Goal: Task Accomplishment & Management: Manage account settings

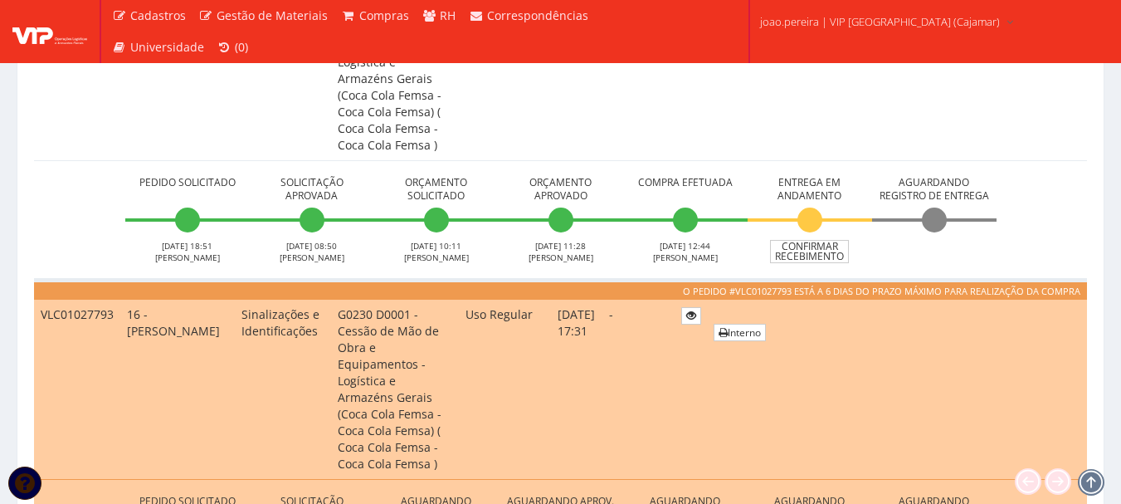
scroll to position [961, 0]
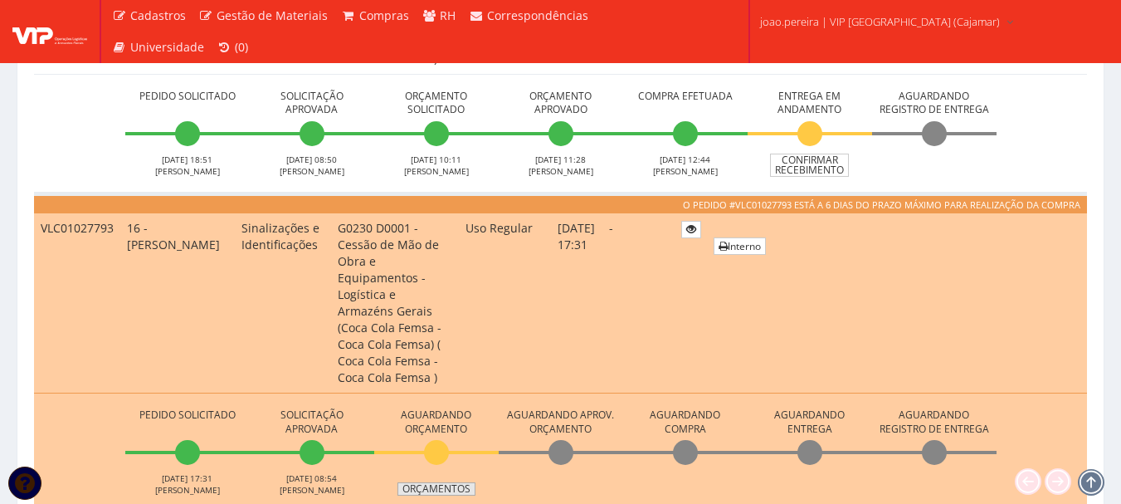
click at [459, 482] on link "Orçamentos" at bounding box center [436, 488] width 78 height 13
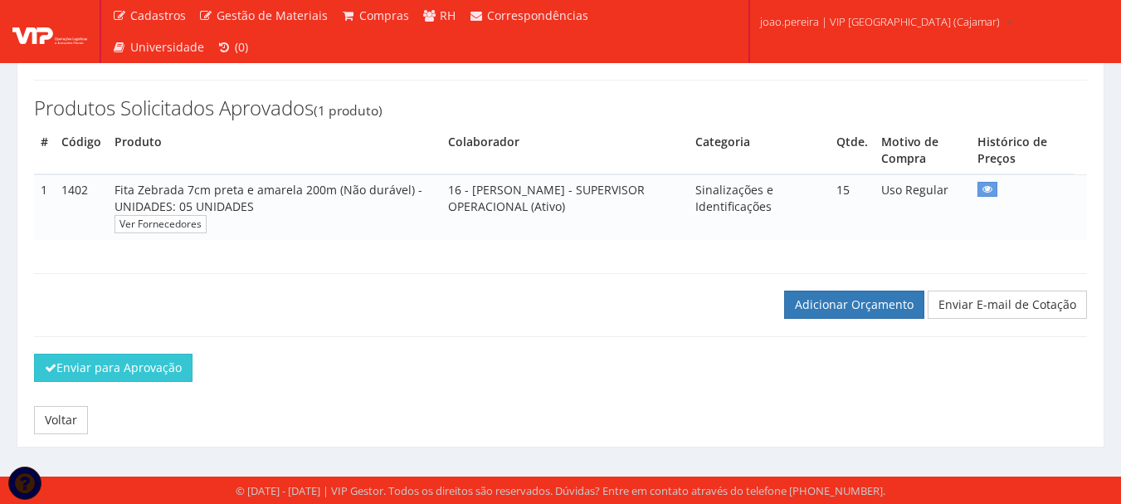
scroll to position [234, 0]
click at [876, 310] on link "Adicionar Orçamento" at bounding box center [854, 304] width 140 height 28
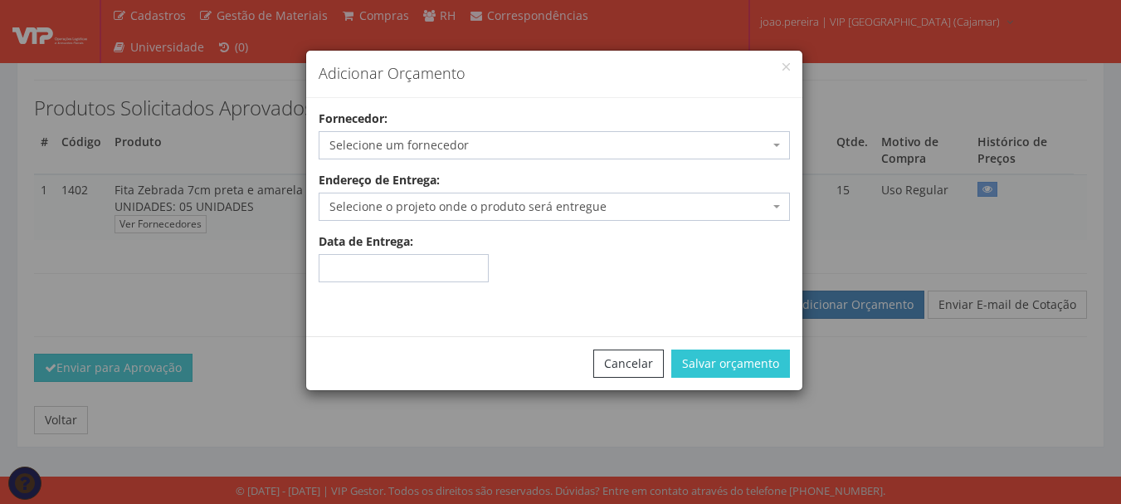
click at [490, 141] on span "Selecione um fornecedor" at bounding box center [549, 145] width 440 height 17
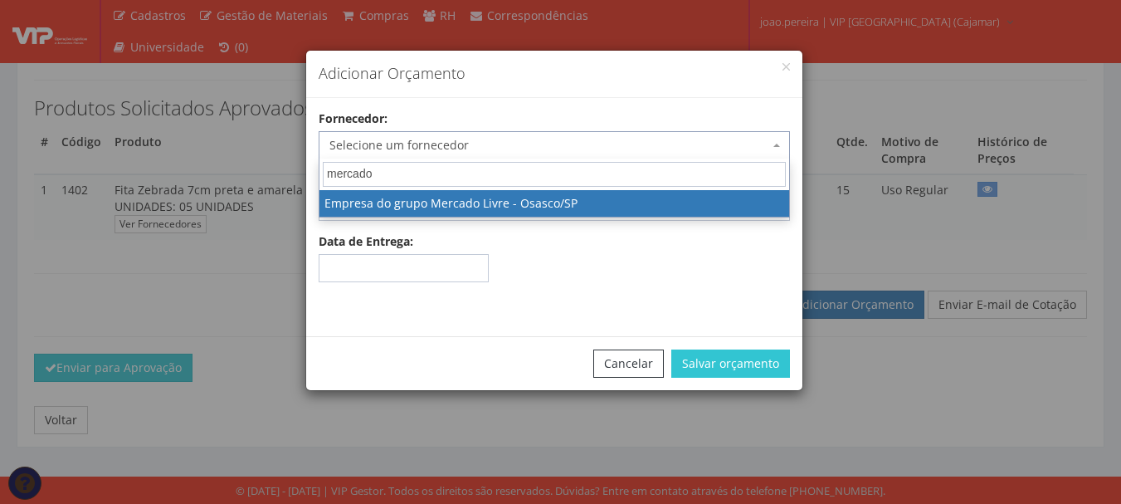
type input "mercado"
select select "1366"
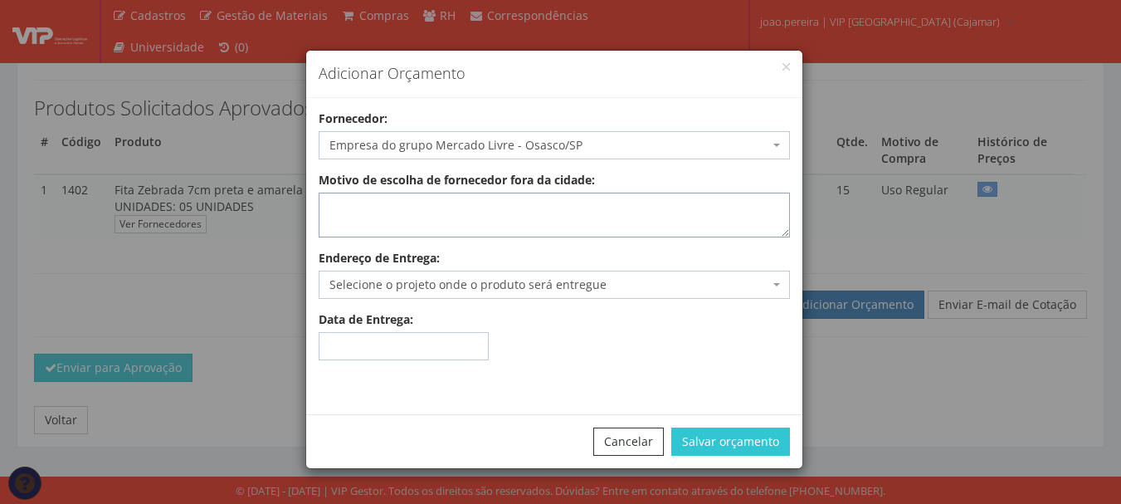
click at [492, 211] on textarea "Motivo de escolha de fornecedor fora da cidade:" at bounding box center [554, 215] width 471 height 45
type textarea "entrega no local"
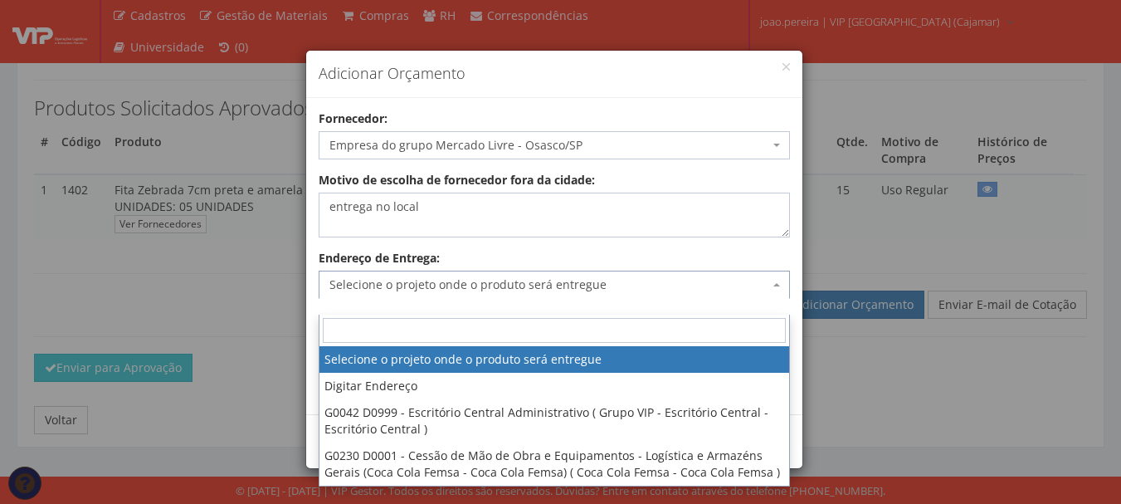
click at [497, 289] on span "Selecione o projeto onde o produto será entregue" at bounding box center [549, 284] width 440 height 17
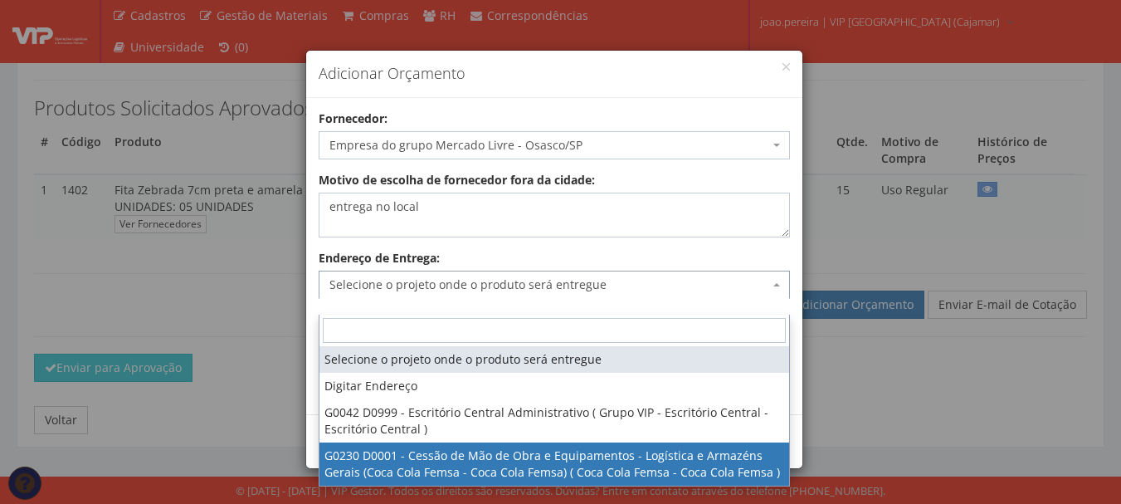
select select "230"
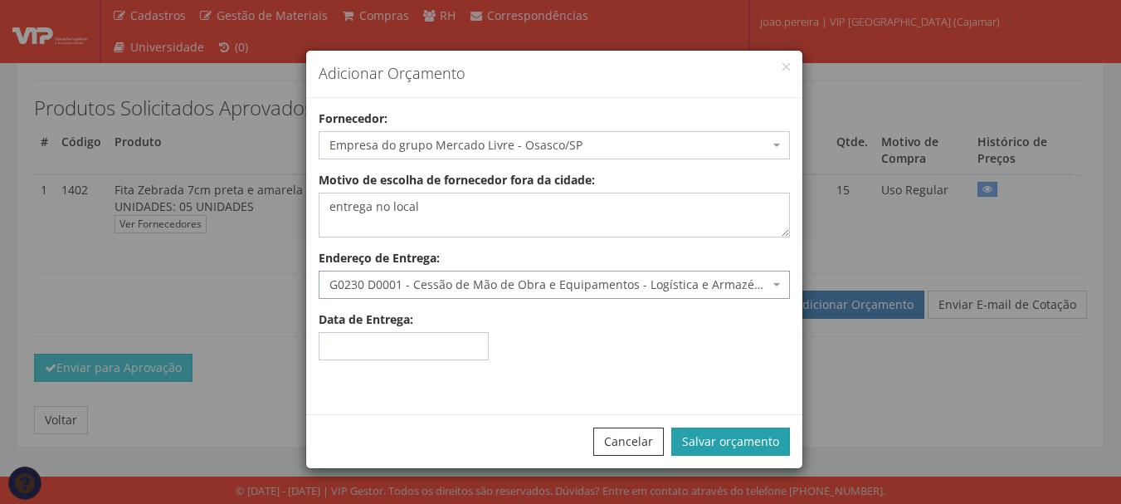
click at [710, 430] on button "Salvar orçamento" at bounding box center [730, 441] width 119 height 28
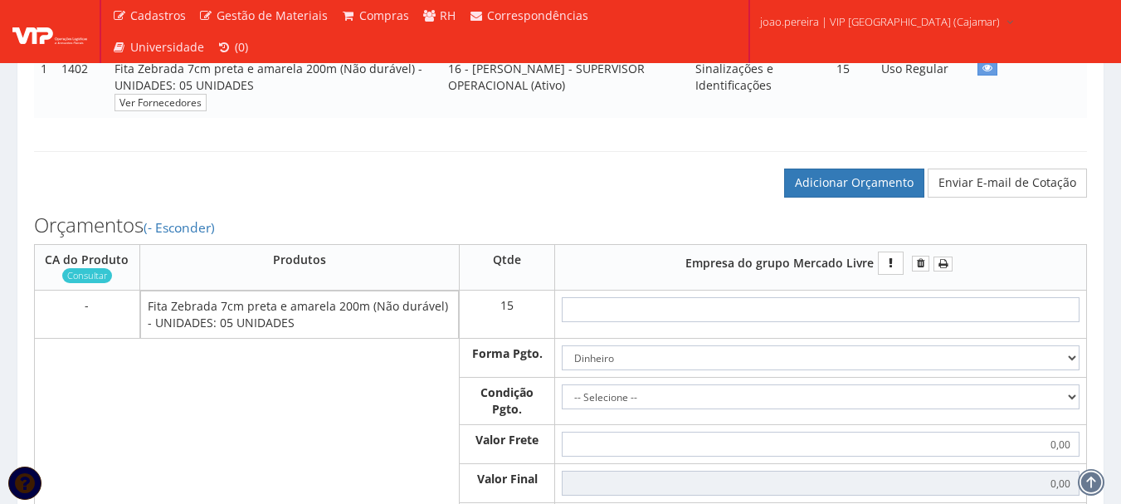
scroll to position [498, 0]
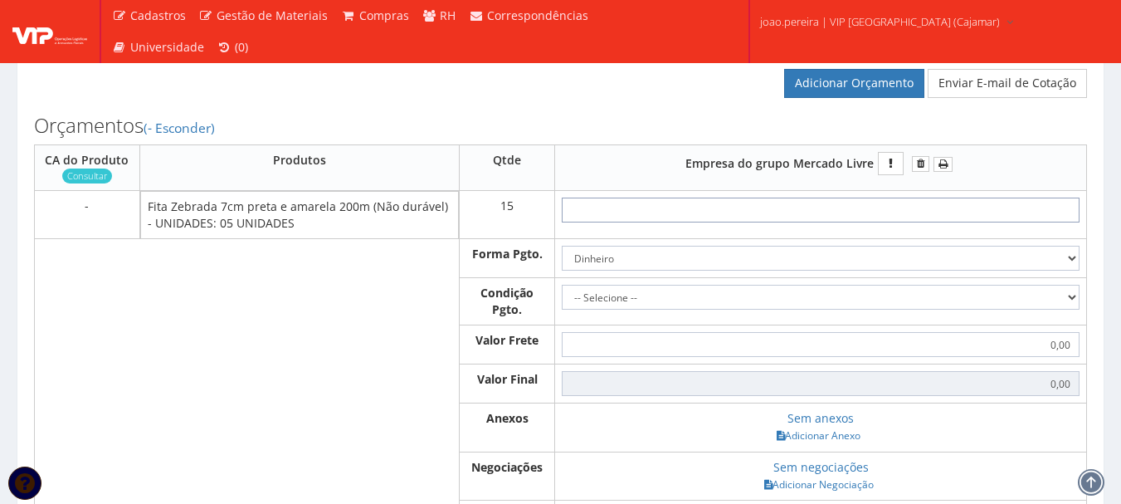
click at [840, 222] on input "text" at bounding box center [821, 209] width 518 height 25
type input "8"
type input "120,00"
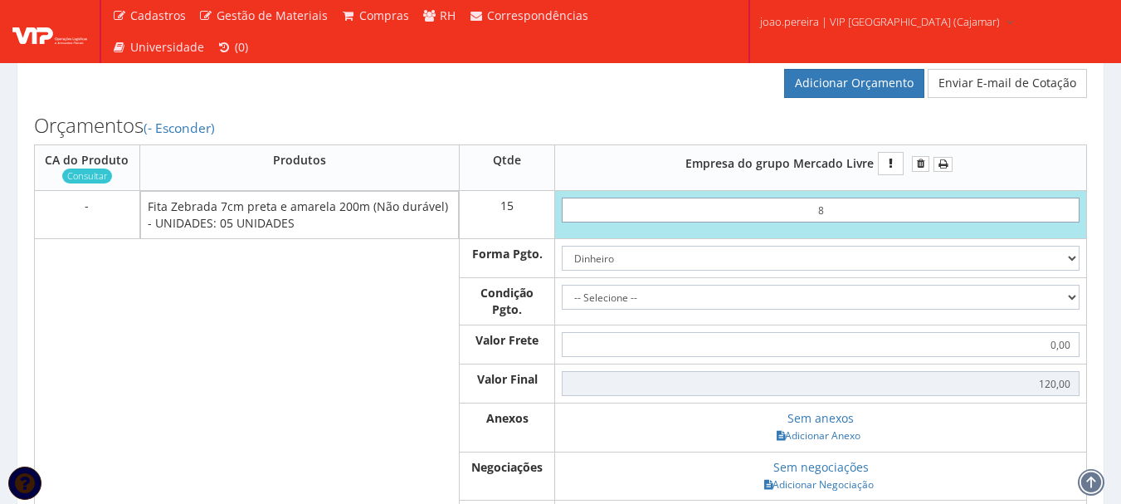
type input "85"
type input "1275,00"
type input "8,50"
type input "127,50"
type input "8,50"
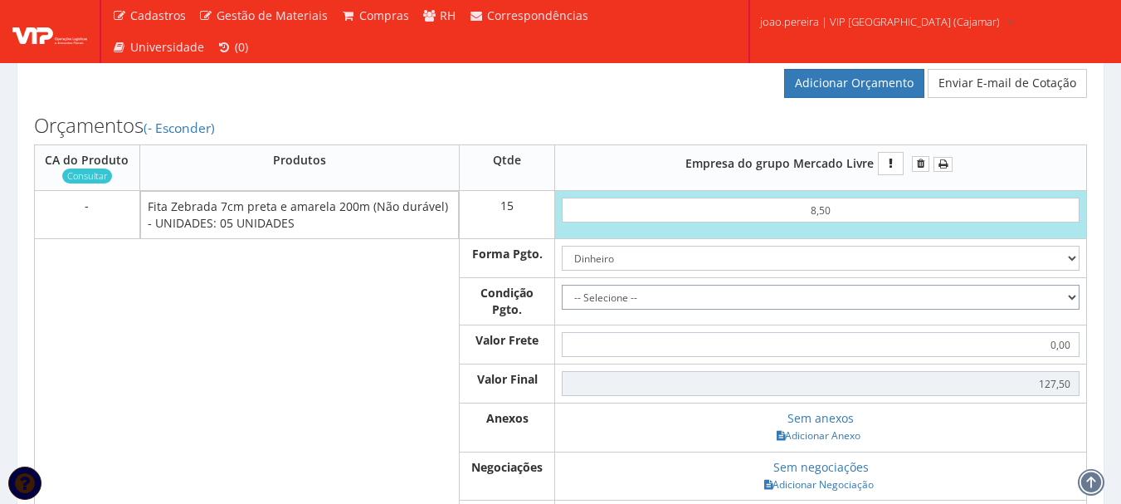
drag, startPoint x: 1071, startPoint y: 316, endPoint x: 1053, endPoint y: 325, distance: 20.4
click at [1071, 310] on select "-- Selecione -- À vista 7 dias 10 dias" at bounding box center [821, 297] width 518 height 25
select select "0"
click at [562, 301] on select "-- Selecione -- À vista 7 dias 10 dias" at bounding box center [821, 297] width 518 height 25
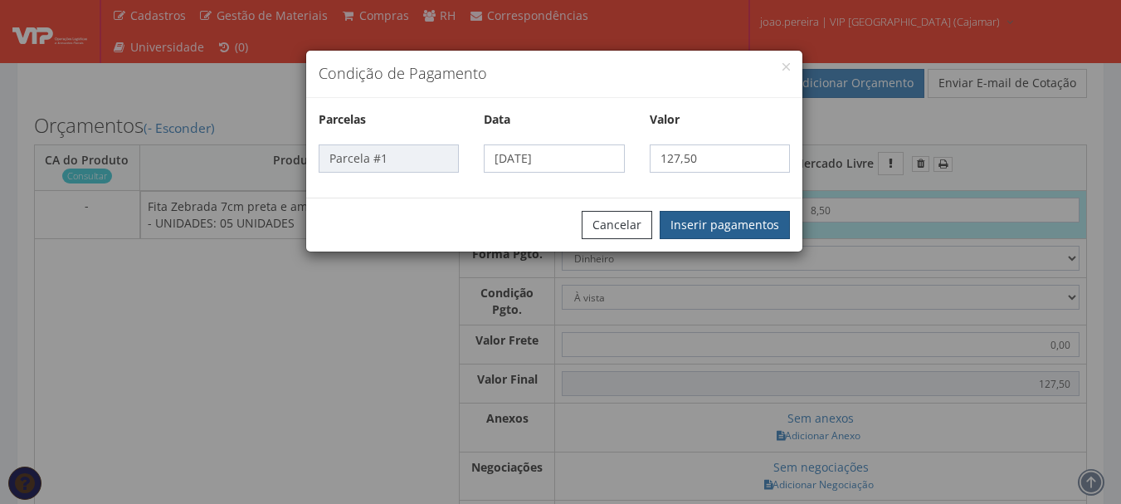
click at [730, 221] on button "Inserir pagamentos" at bounding box center [725, 225] width 130 height 28
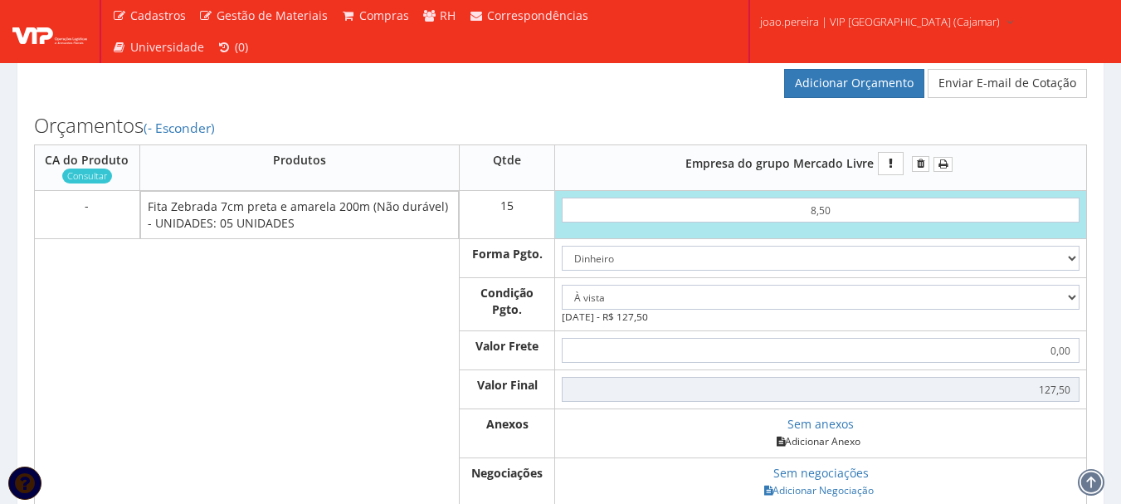
click at [831, 450] on link "Adicionar Anexo" at bounding box center [819, 440] width 94 height 17
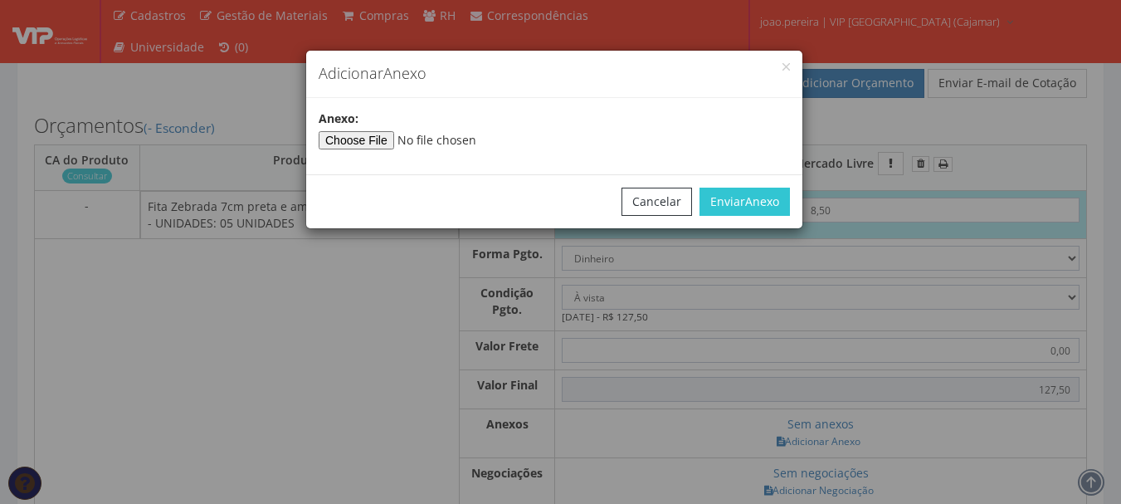
type input"] "C:\fakepath\MERCADO.jpg"
click at [749, 207] on span "Anexo" at bounding box center [762, 201] width 34 height 16
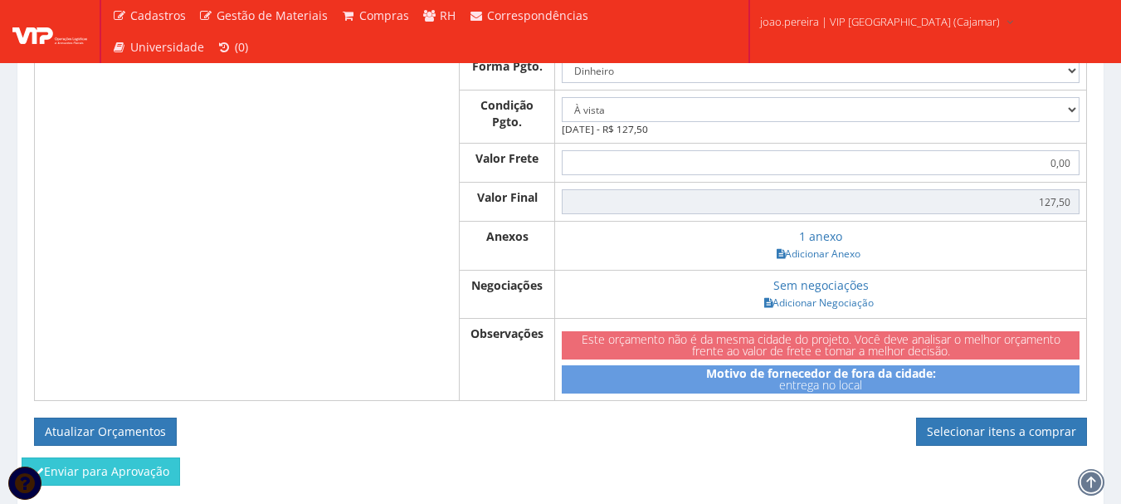
scroll to position [747, 0]
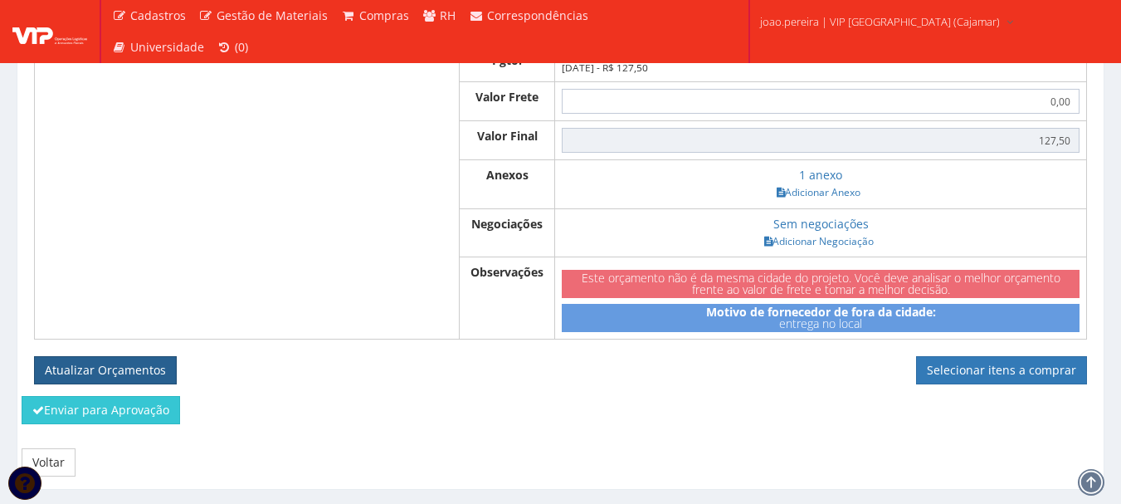
click at [100, 383] on button "Atualizar Orçamentos" at bounding box center [105, 370] width 143 height 28
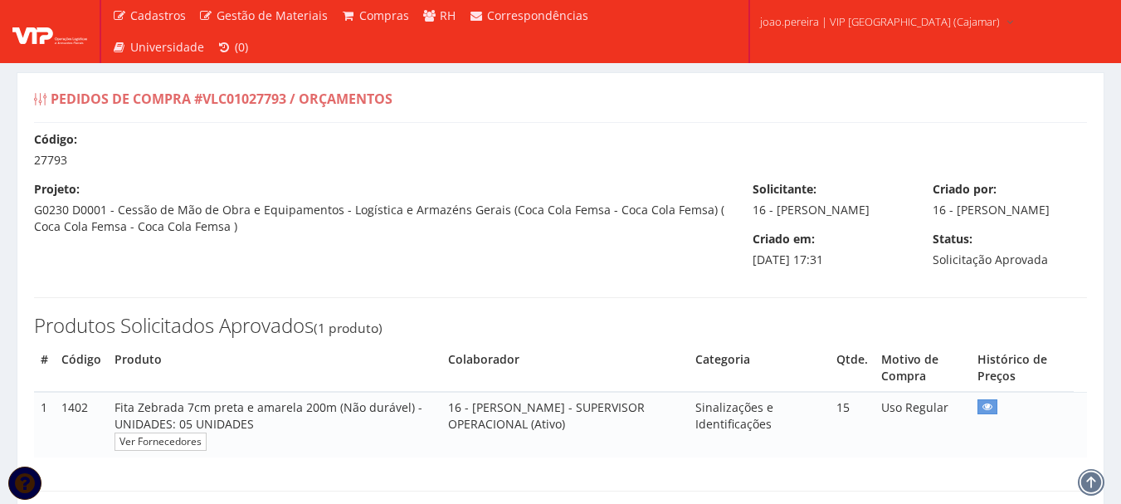
select select "0"
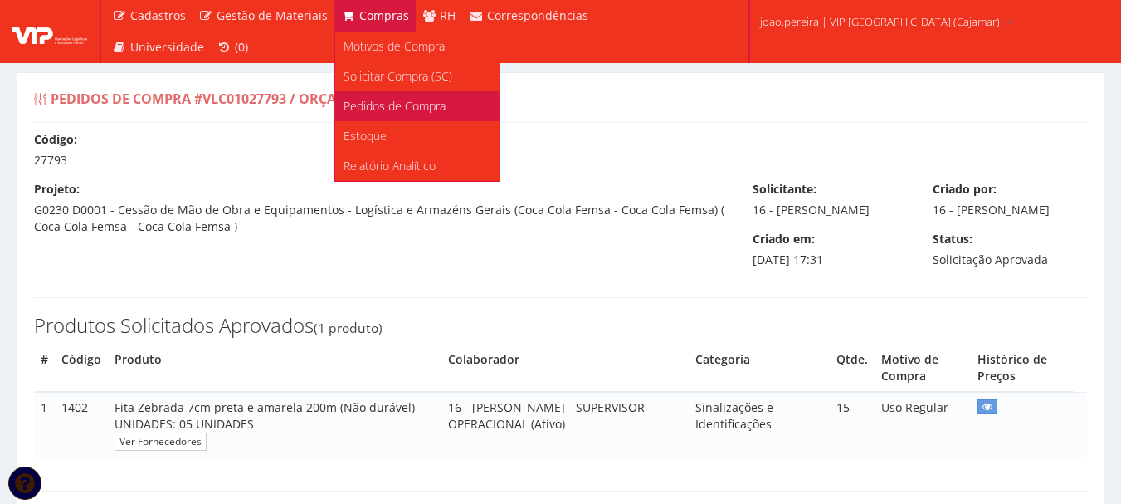
click at [390, 101] on span "Pedidos de Compra" at bounding box center [395, 106] width 102 height 16
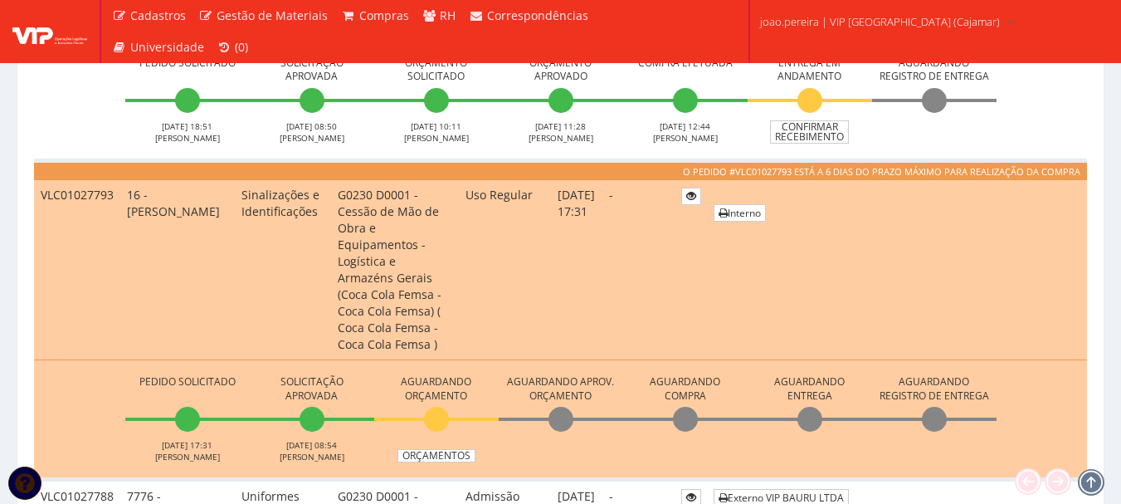
scroll to position [996, 0]
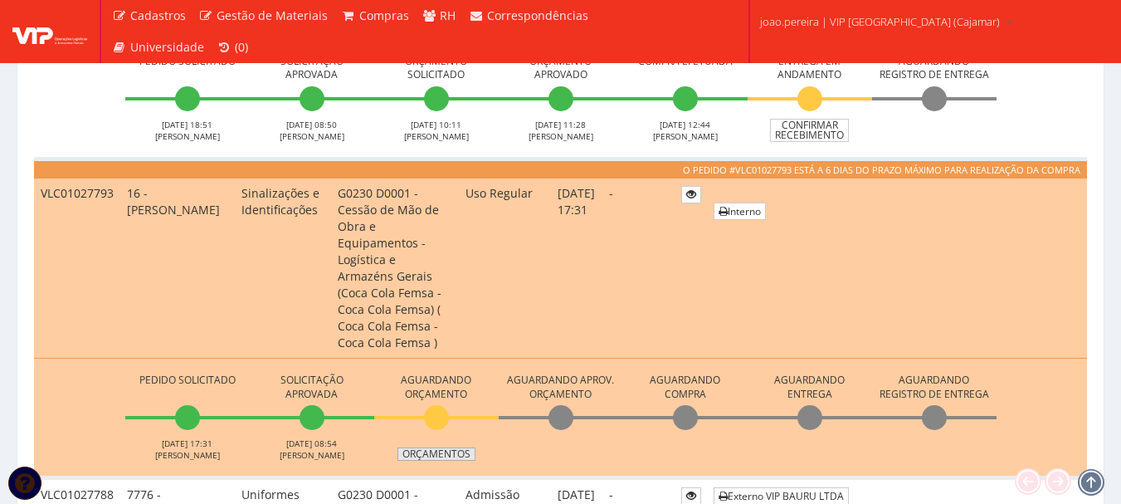
click at [438, 447] on link "Orçamentos" at bounding box center [436, 453] width 78 height 13
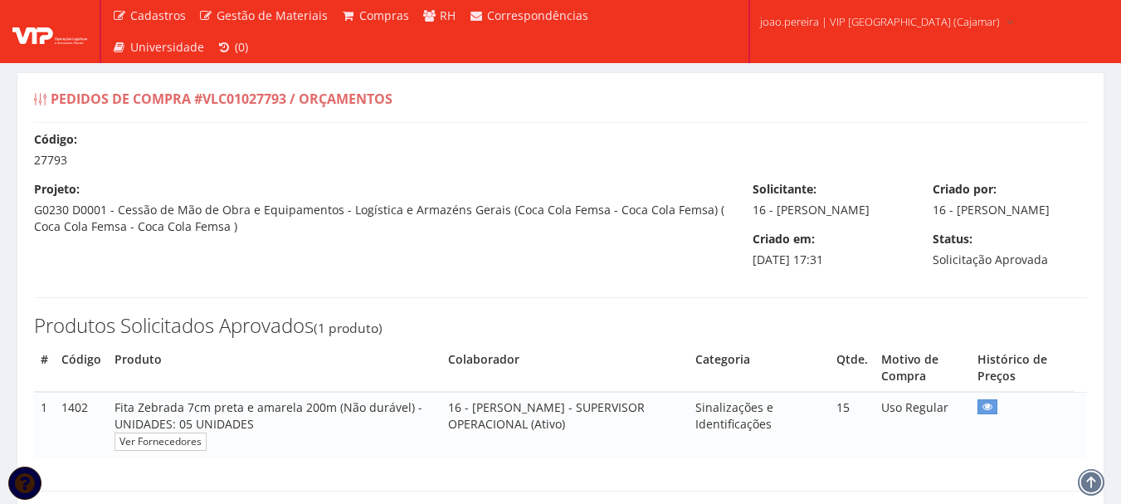
select select "0"
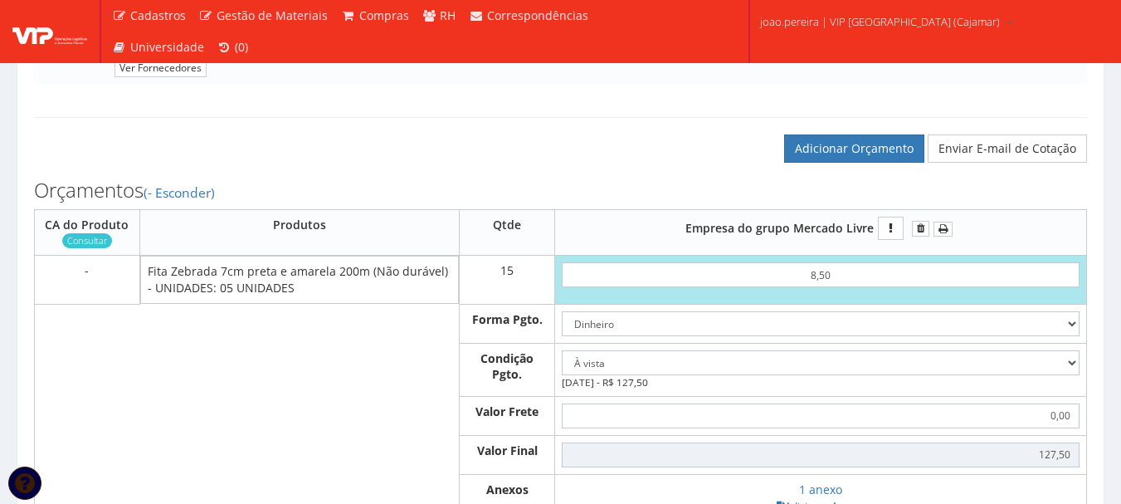
scroll to position [415, 0]
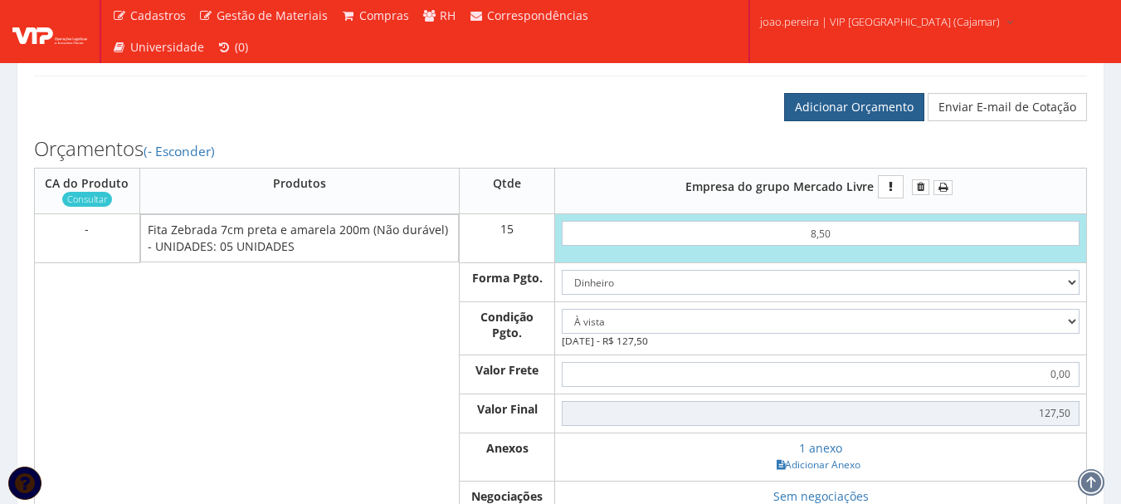
click at [844, 112] on link "Adicionar Orçamento" at bounding box center [854, 107] width 140 height 28
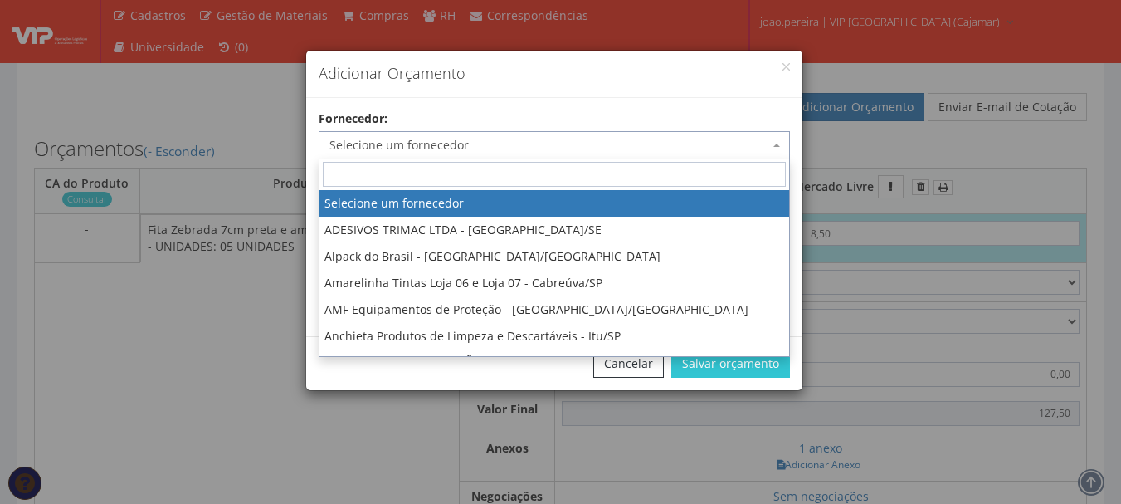
click at [557, 135] on span "Selecione um fornecedor" at bounding box center [554, 145] width 471 height 28
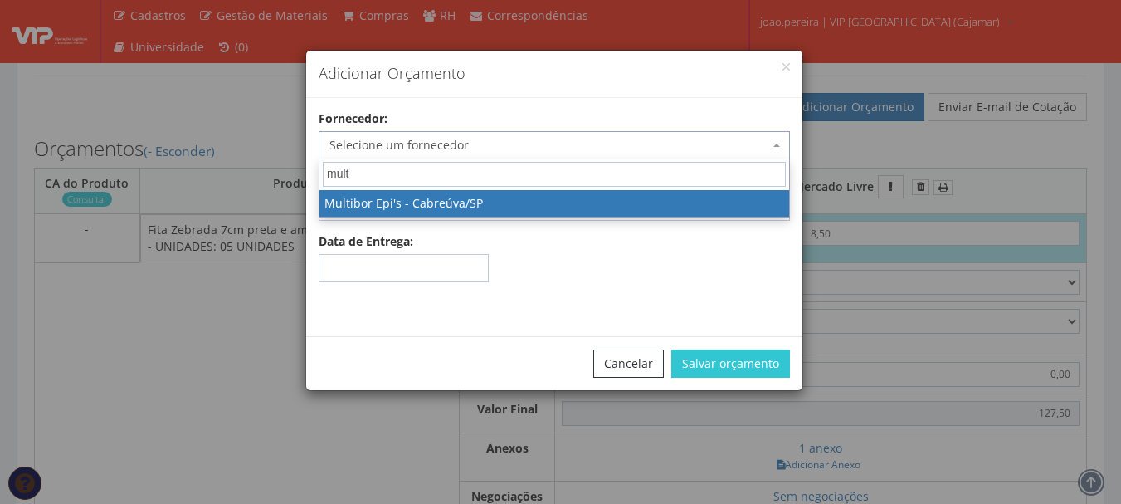
type input "multi"
select select "335"
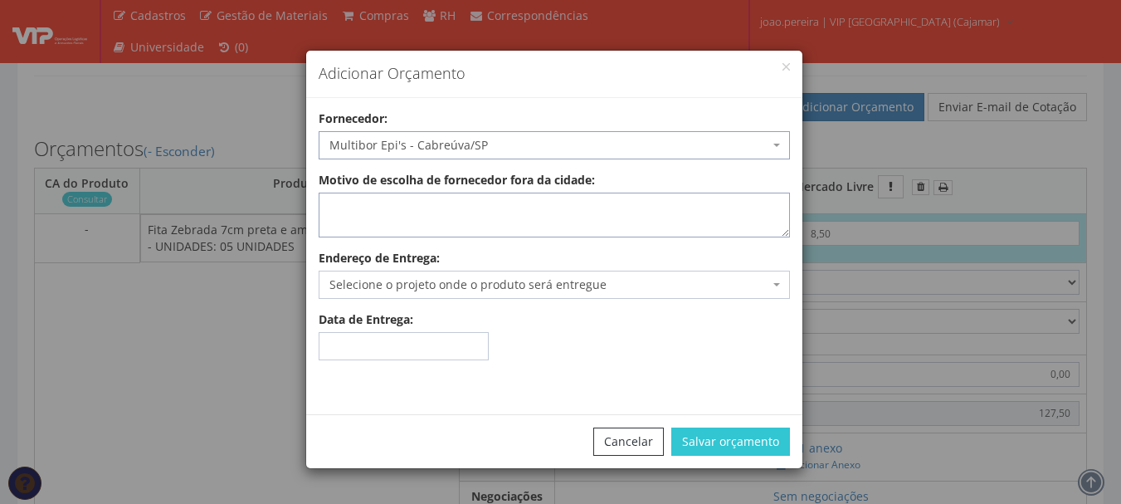
click at [522, 207] on textarea "Motivo de escolha de fornecedor fora da cidade:" at bounding box center [554, 215] width 471 height 45
type textarea "entrega no local"
click at [513, 285] on span "Selecione o projeto onde o produto será entregue" at bounding box center [549, 284] width 440 height 17
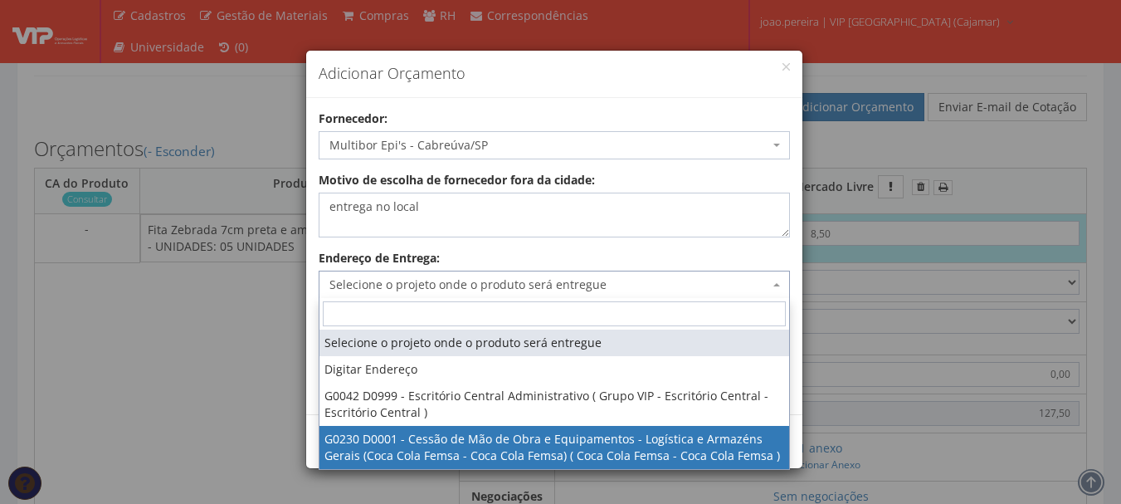
select select "230"
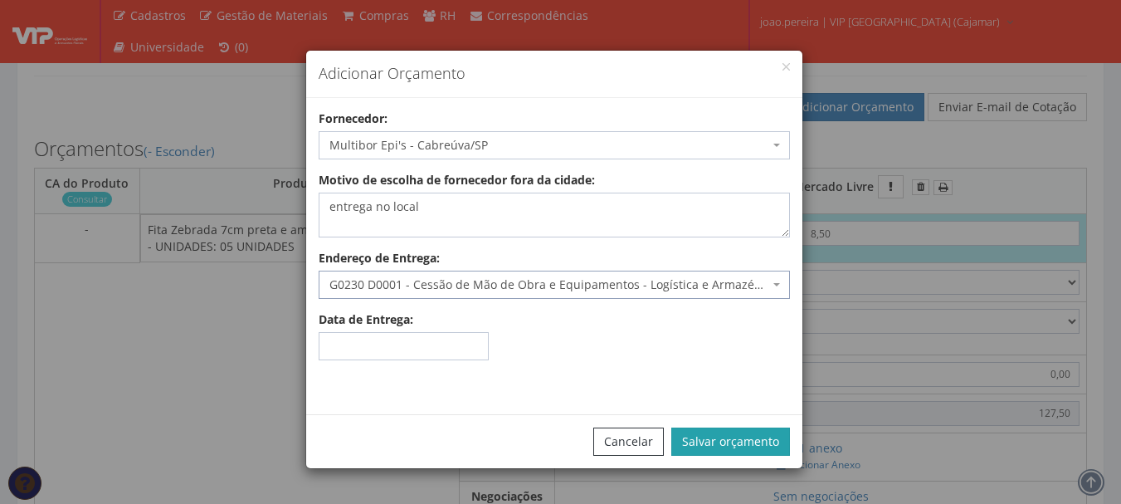
click at [739, 442] on button "Salvar orçamento" at bounding box center [730, 441] width 119 height 28
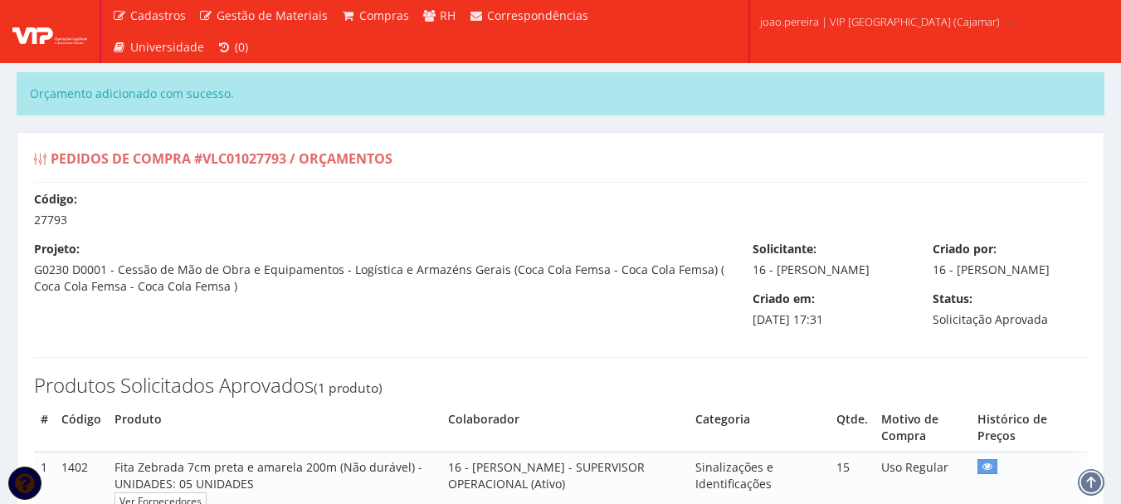
select select "0"
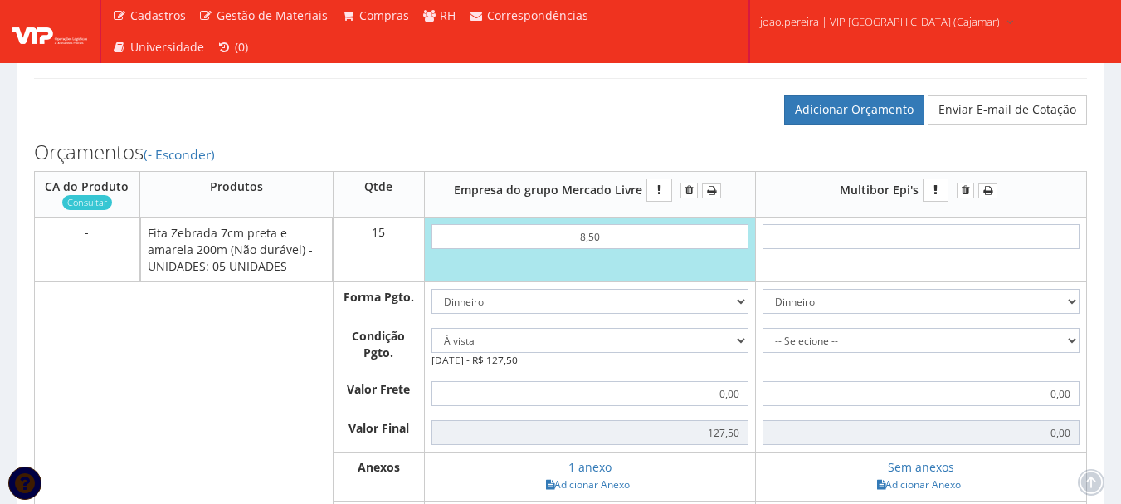
scroll to position [498, 0]
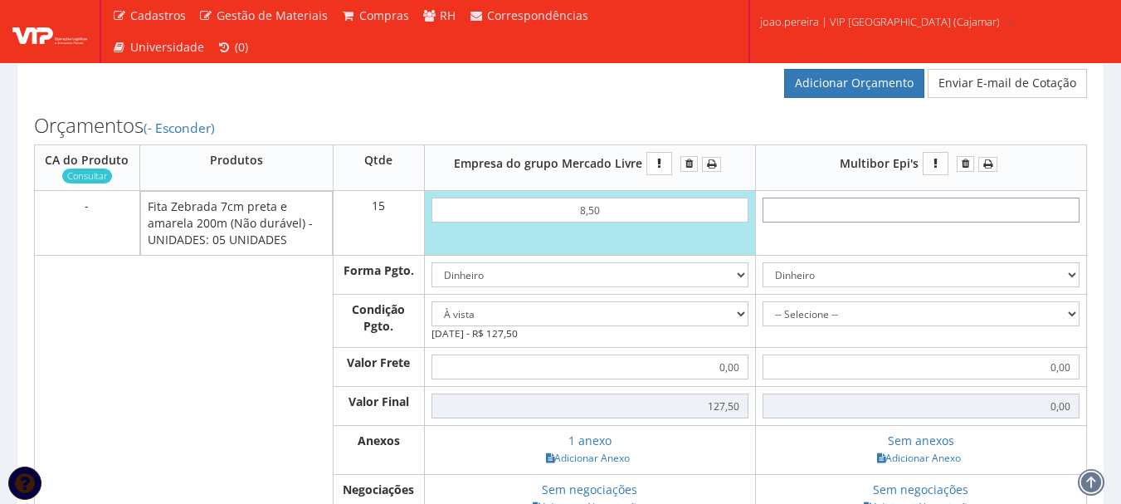
click at [973, 222] on input "text" at bounding box center [921, 209] width 317 height 25
type input "1"
type input "15,00"
type input "14"
type input "210,00"
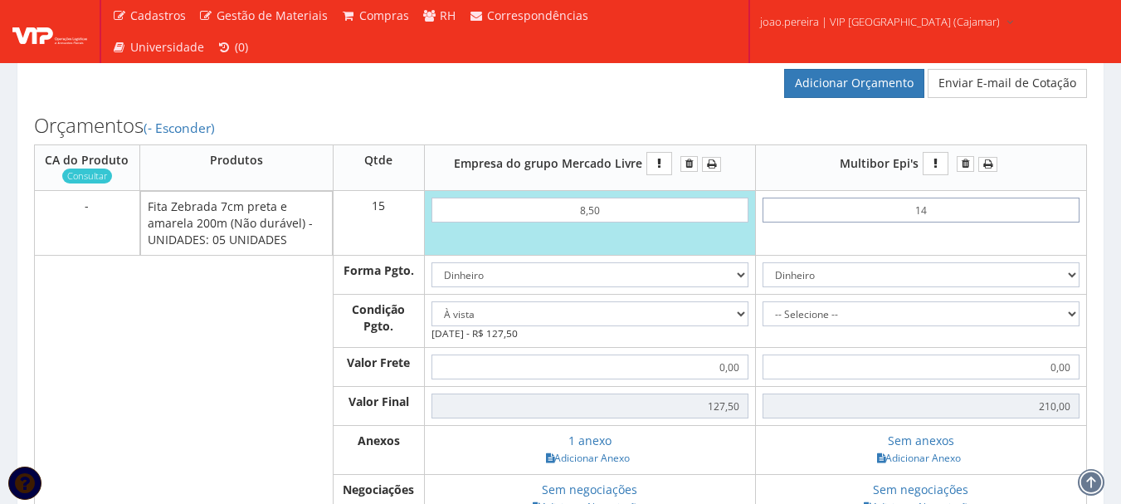
type input "1,40"
type input "21,00"
type input "14,00"
type input "210,00"
type input "14,00"
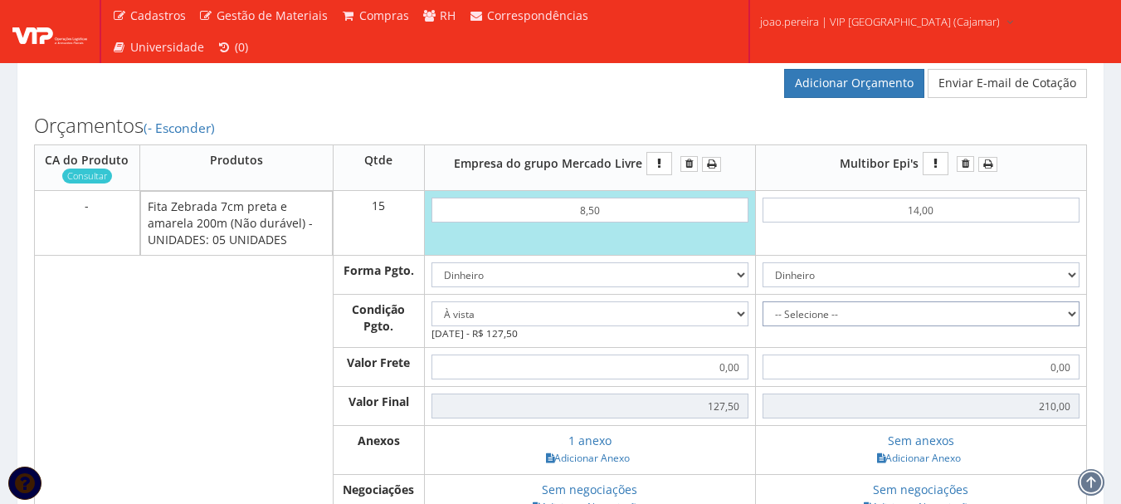
drag, startPoint x: 1065, startPoint y: 328, endPoint x: 1053, endPoint y: 329, distance: 11.7
click at [1065, 326] on select "-- Selecione -- À vista 7 dias 10 dias" at bounding box center [921, 313] width 317 height 25
select select "0"
click at [763, 318] on select "-- Selecione -- À vista 7 dias 10 dias" at bounding box center [921, 313] width 317 height 25
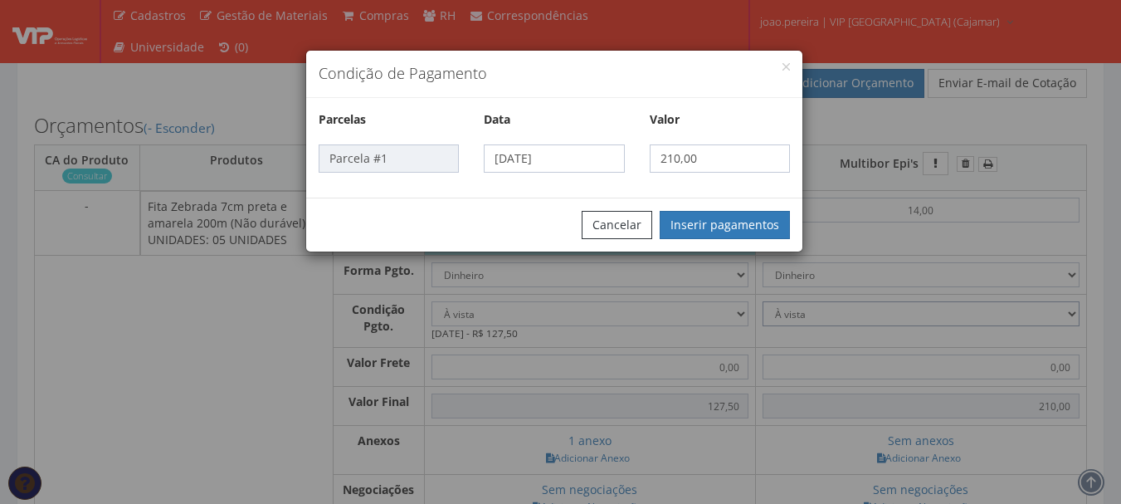
scroll to position [581, 0]
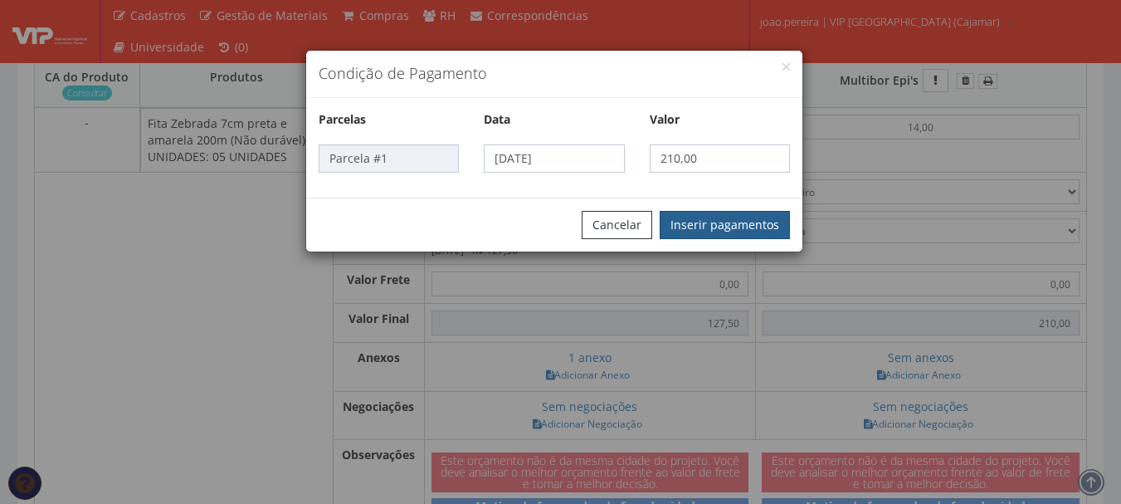
click at [772, 218] on button "Inserir pagamentos" at bounding box center [725, 225] width 130 height 28
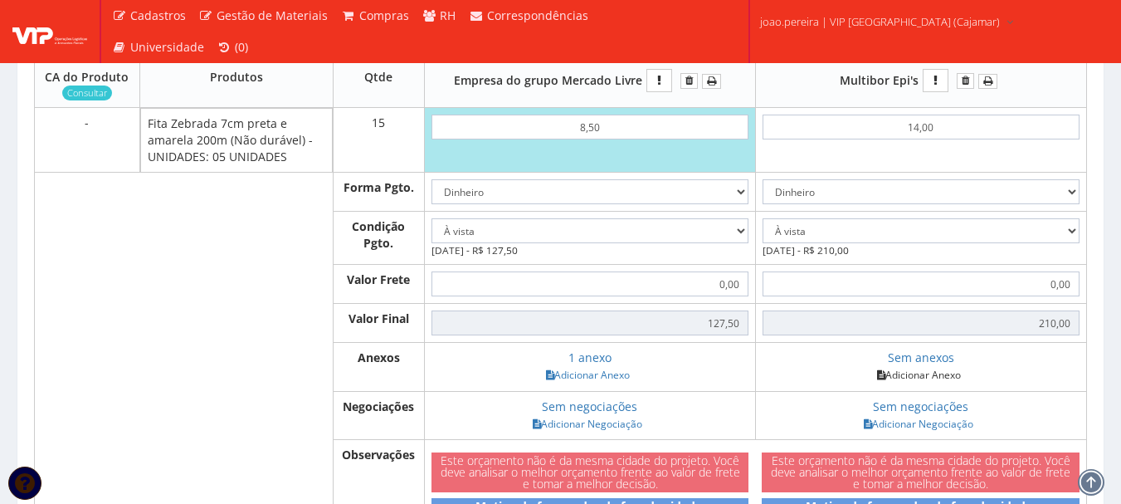
click at [939, 383] on link "Adicionar Anexo" at bounding box center [919, 374] width 94 height 17
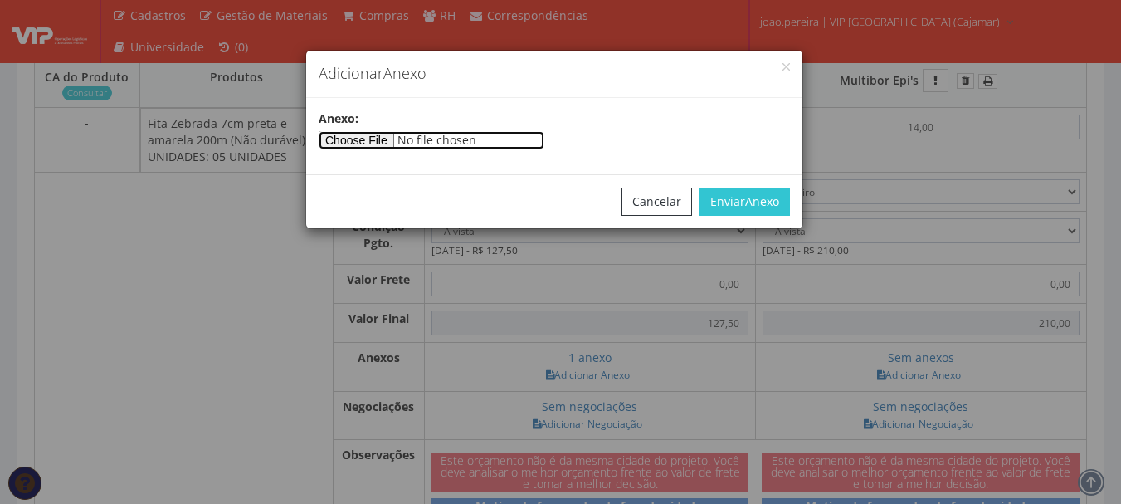
click at [358, 134] on input"] "file" at bounding box center [432, 140] width 226 height 18
type input"] "C:\fakepath\ORÇAMENTO Nº 43769 VIP 09-10.pdf"
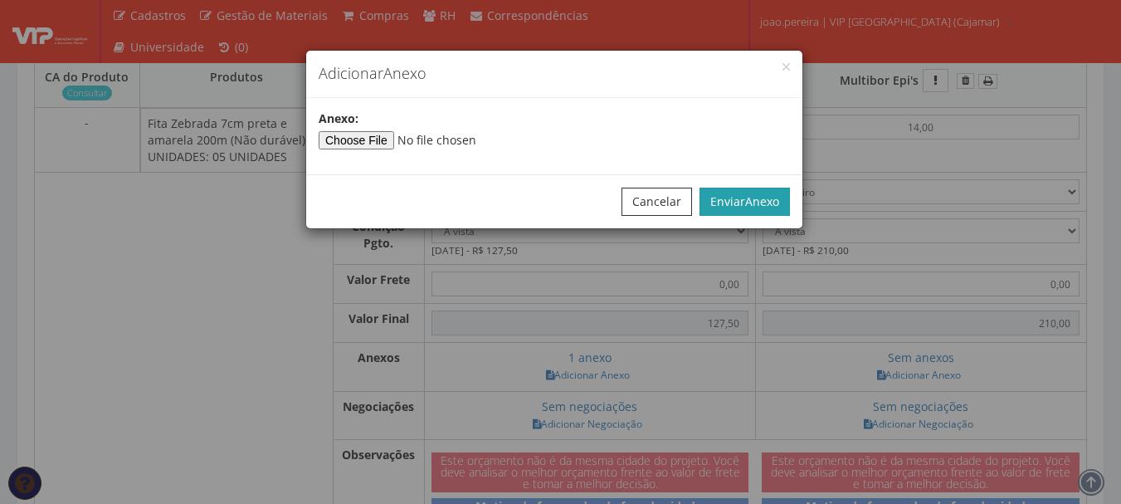
click at [787, 197] on button "Enviar Anexo" at bounding box center [745, 202] width 90 height 28
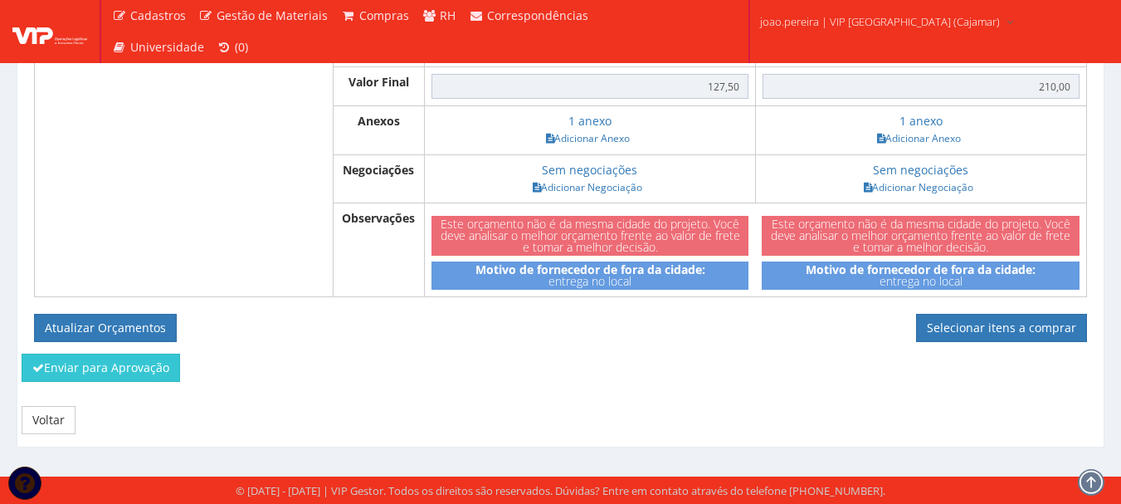
scroll to position [834, 0]
click at [112, 324] on button "Atualizar Orçamentos" at bounding box center [105, 328] width 143 height 28
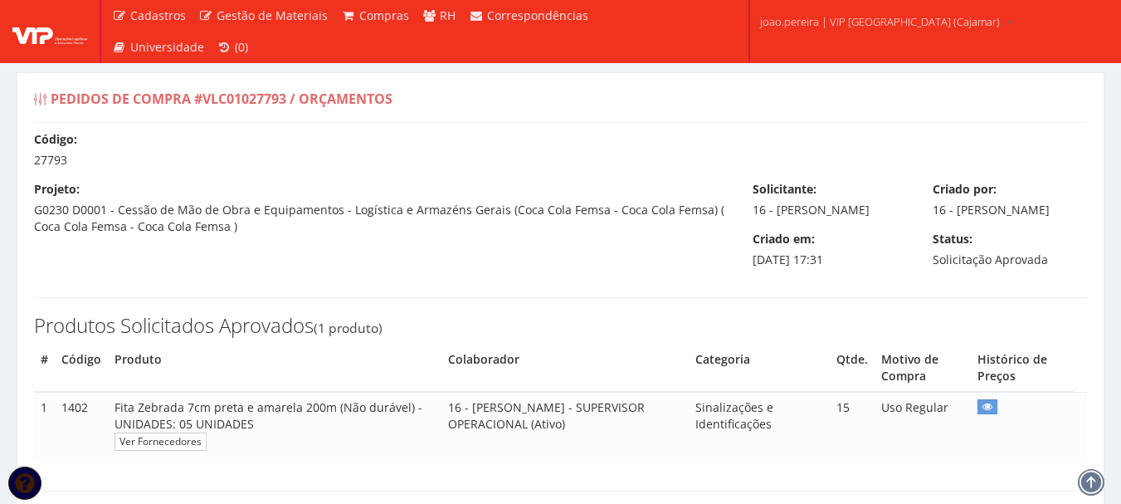
select select "0"
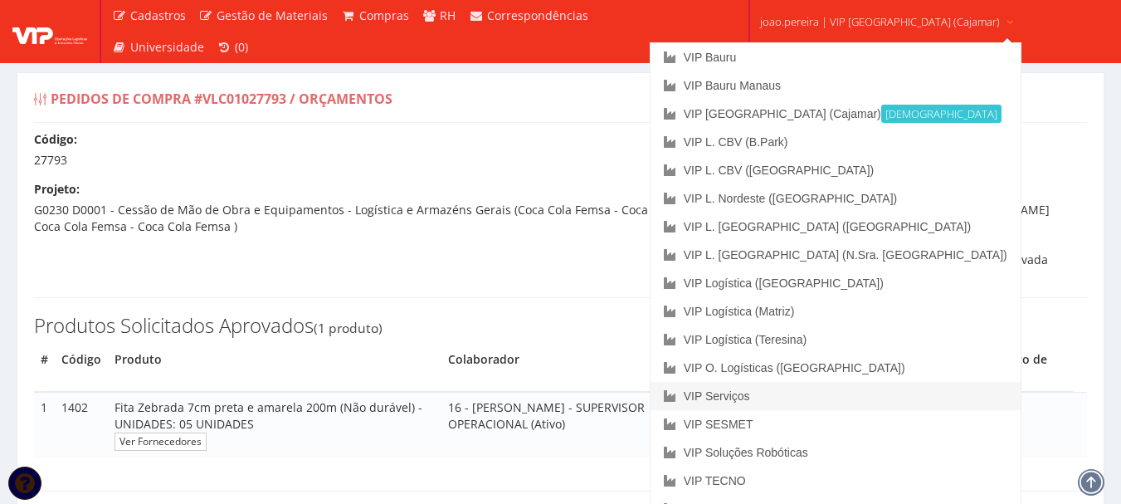
click at [798, 393] on link "VIP Serviços" at bounding box center [836, 396] width 370 height 28
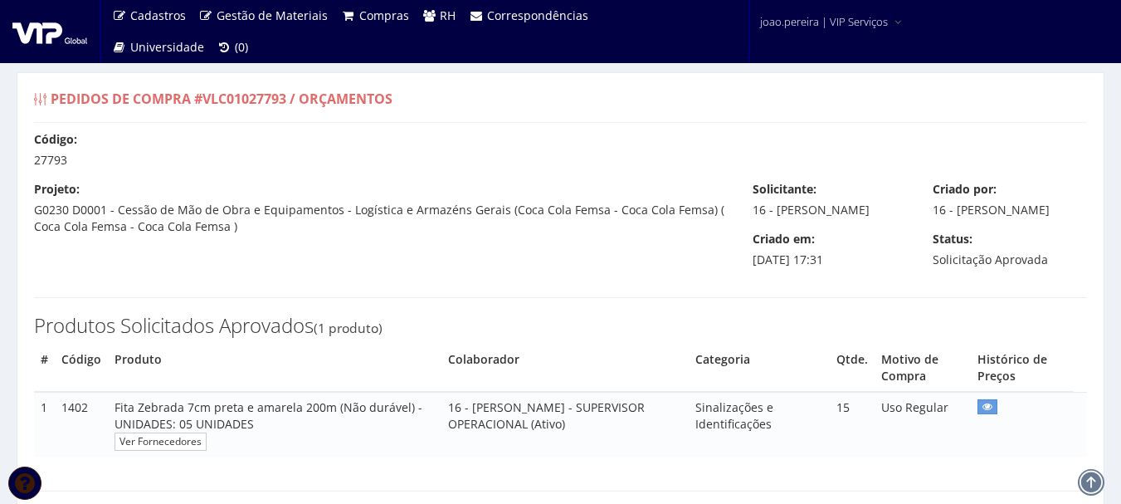
select select "0"
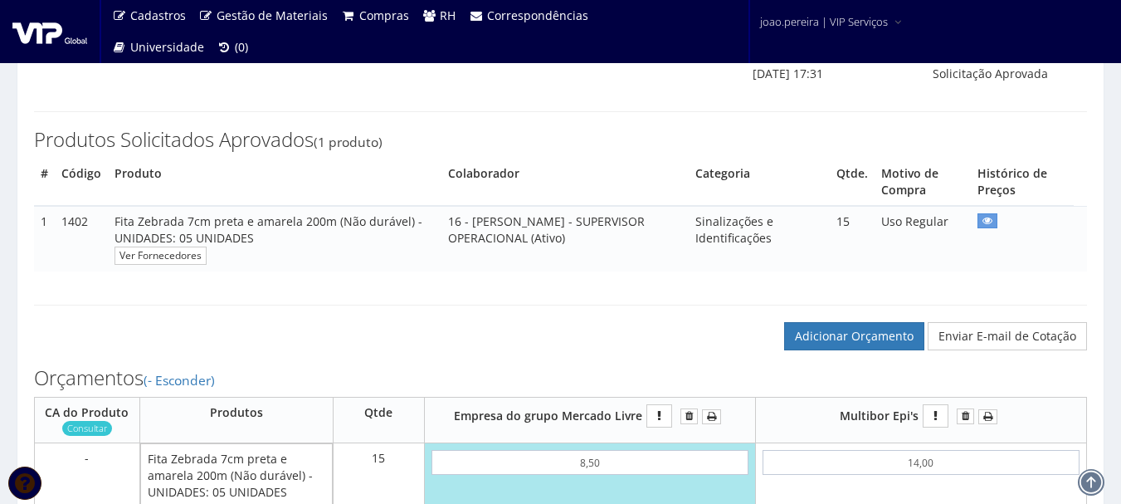
scroll to position [166, 0]
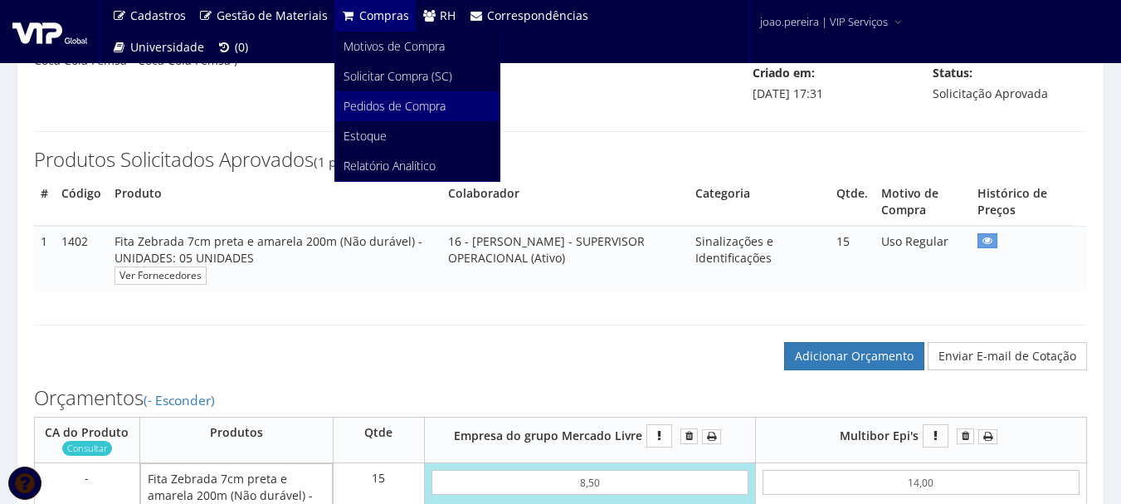
click at [377, 100] on span "Pedidos de Compra" at bounding box center [395, 106] width 102 height 16
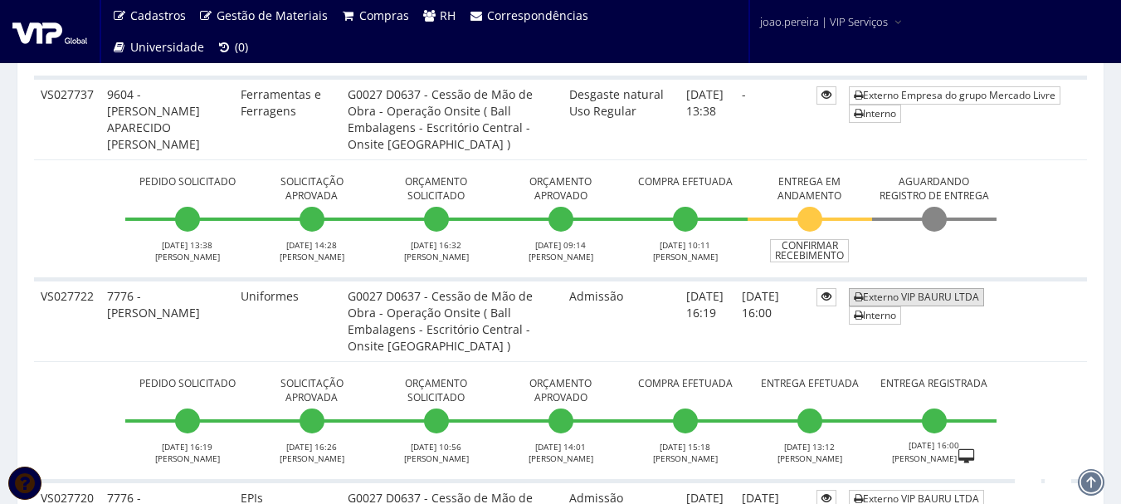
scroll to position [1909, 0]
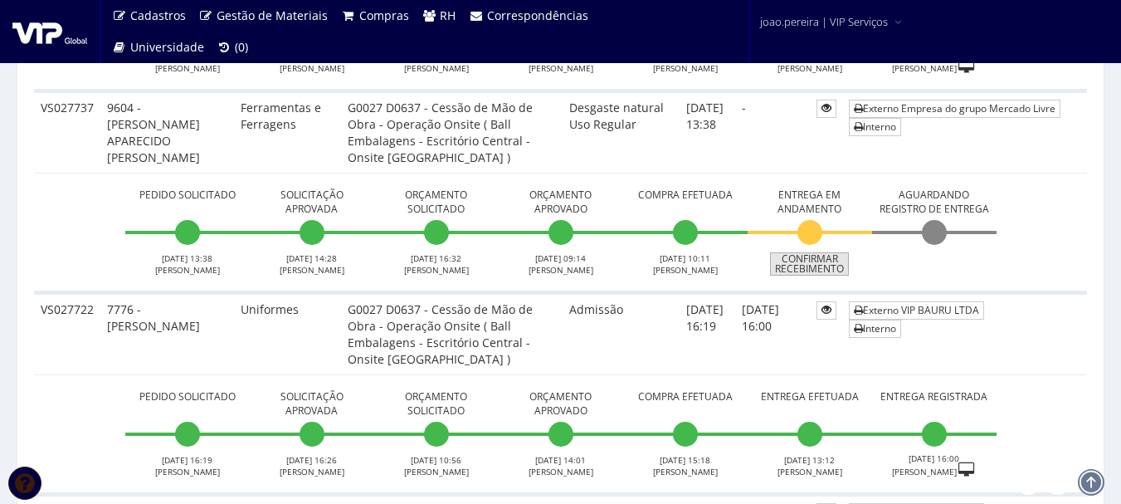
click at [827, 269] on link "Confirmar Recebimento" at bounding box center [809, 263] width 79 height 23
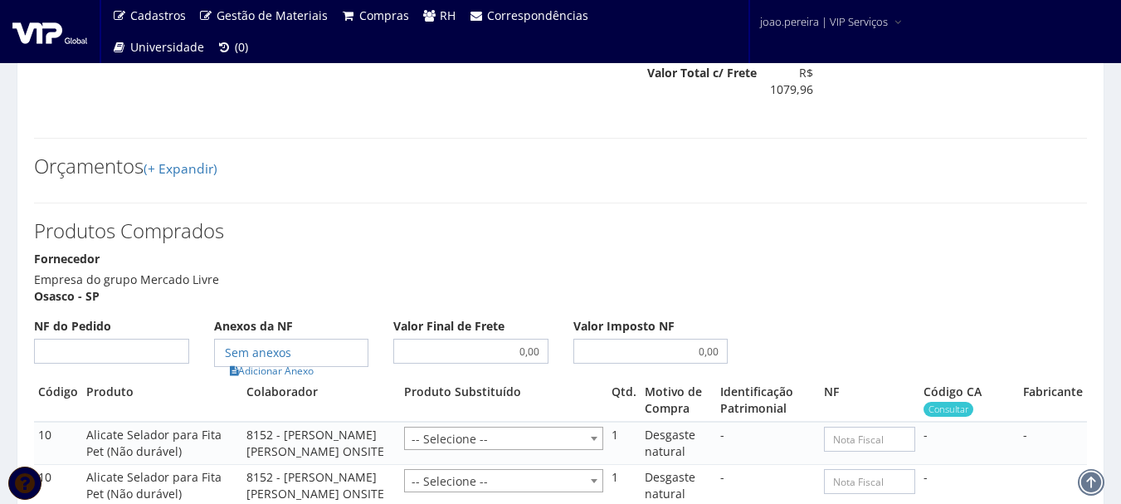
scroll to position [996, 0]
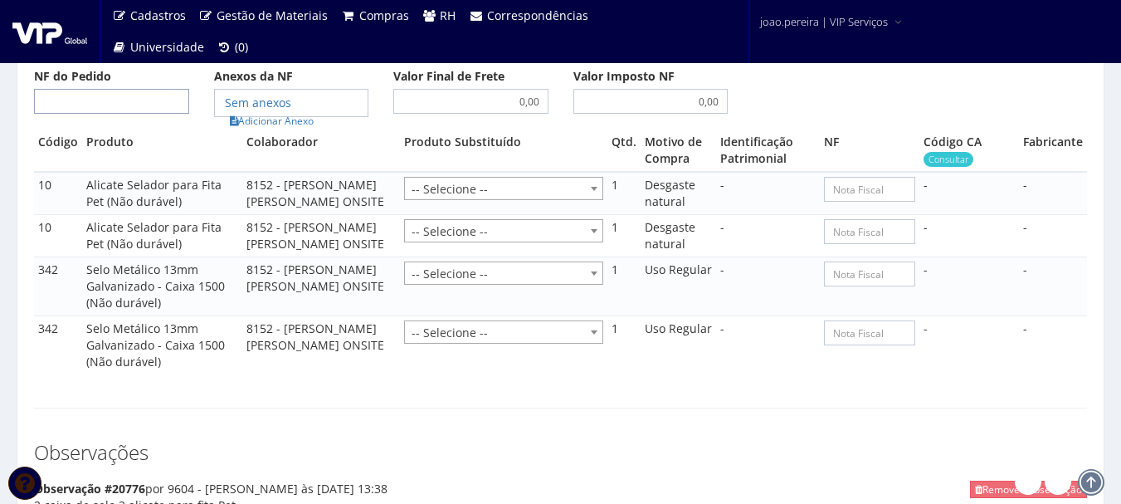
click at [156, 108] on input "NF do Pedido" at bounding box center [111, 101] width 155 height 25
type input "00"
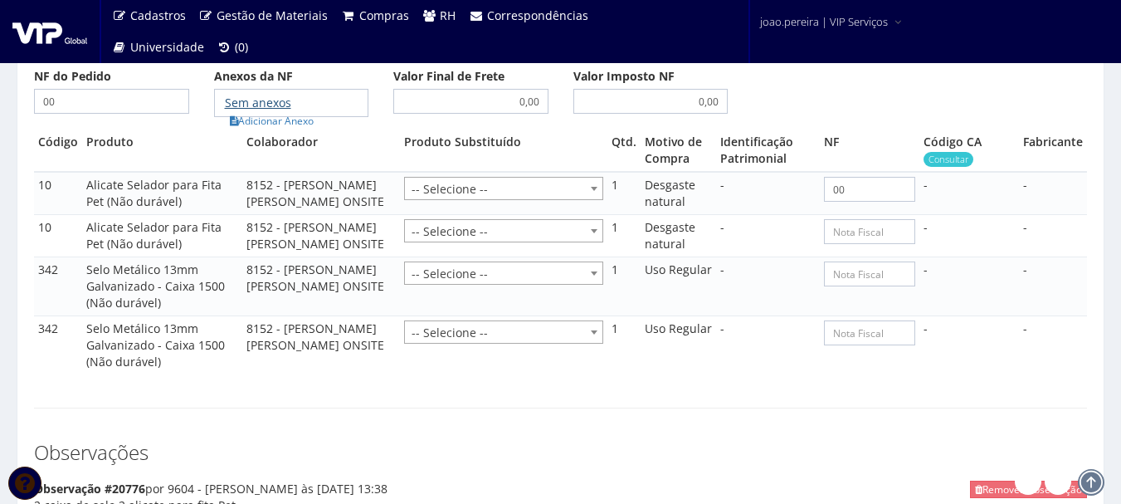
type input "00"
click at [273, 129] on link "Adicionar Anexo" at bounding box center [272, 120] width 94 height 17
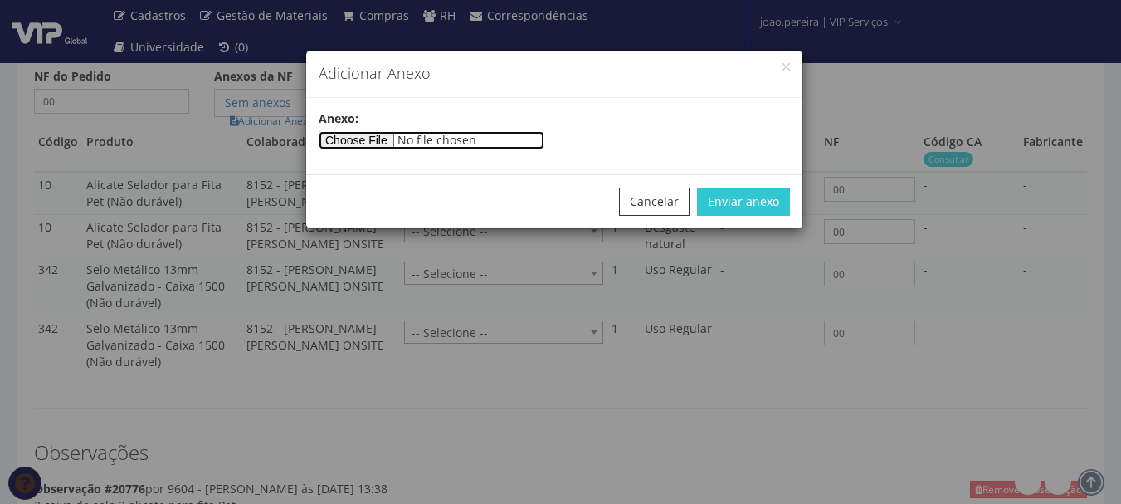
click at [384, 139] on input"] "file" at bounding box center [432, 140] width 226 height 18
type input"] "C:\fakepath\PEDIDOS SEM NOTA FISCAL.docx"
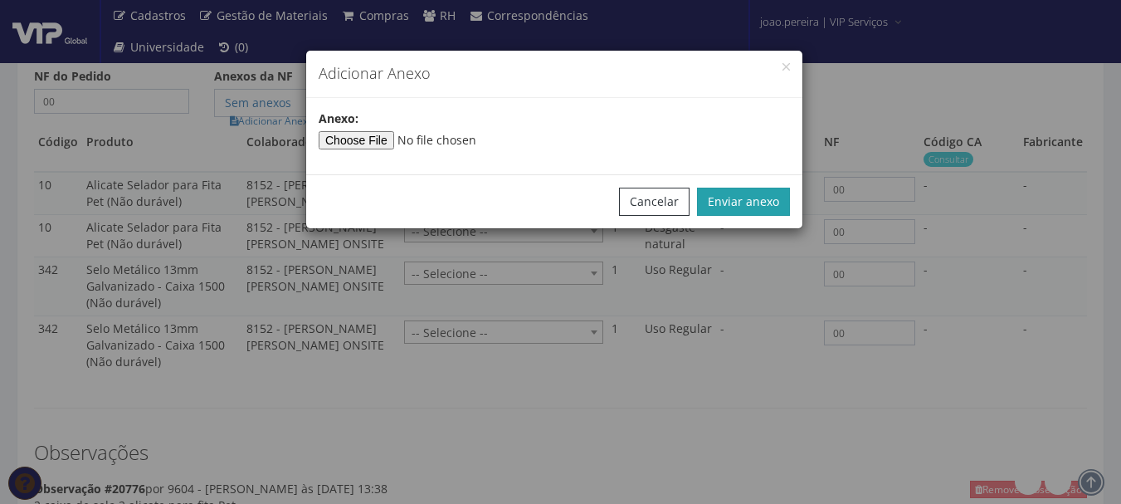
click at [741, 208] on button "Enviar anexo" at bounding box center [743, 202] width 93 height 28
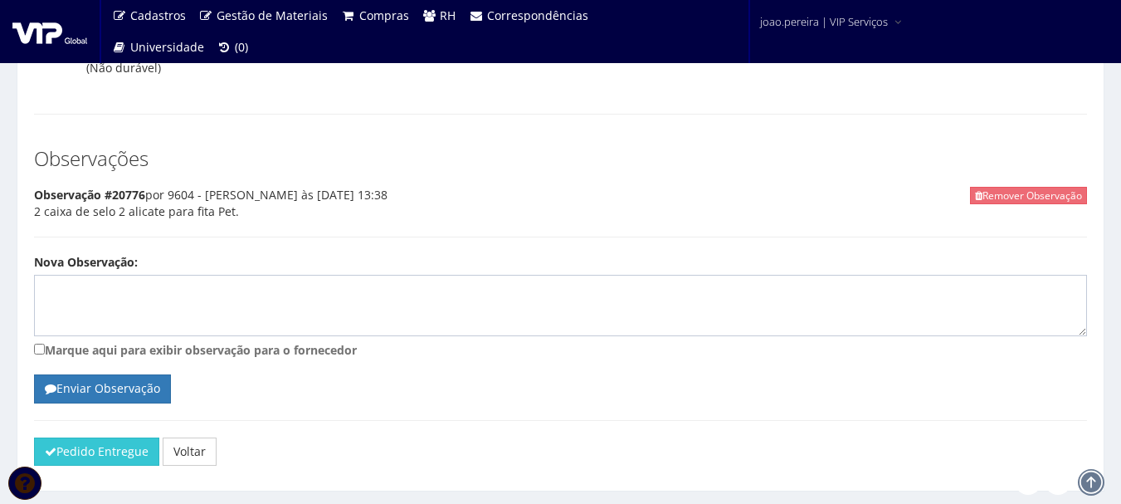
scroll to position [1350, 0]
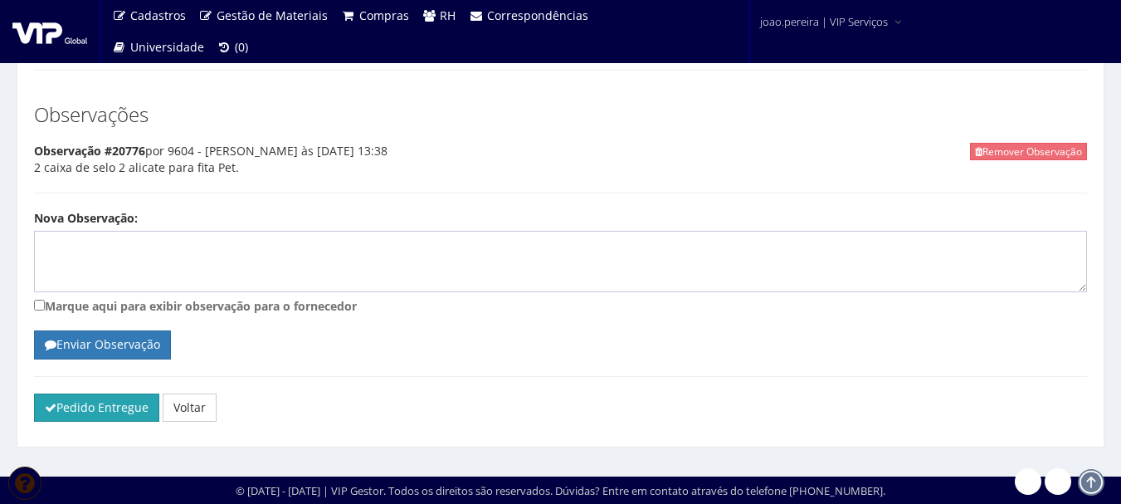
click at [101, 404] on button "Pedido Entregue" at bounding box center [96, 407] width 125 height 28
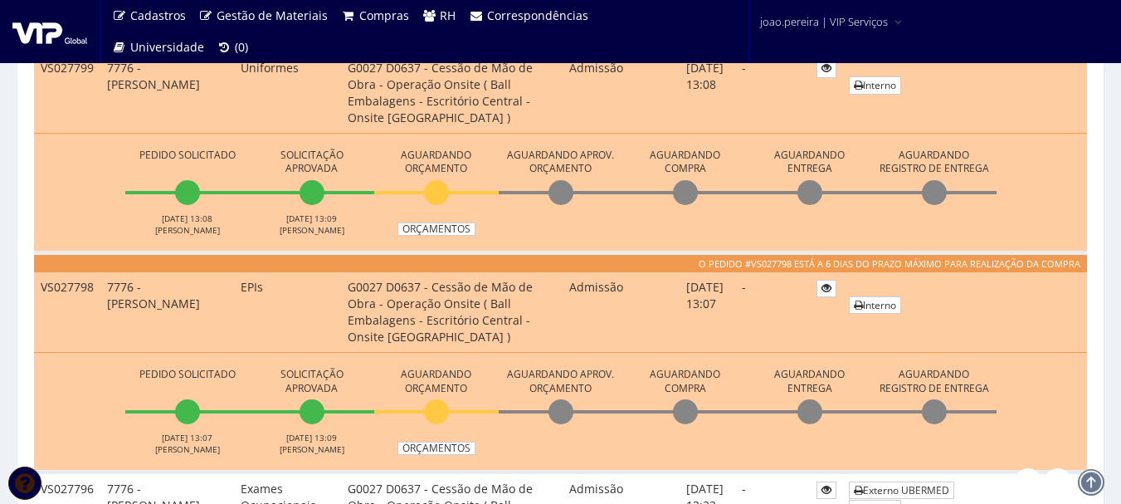
scroll to position [583, 0]
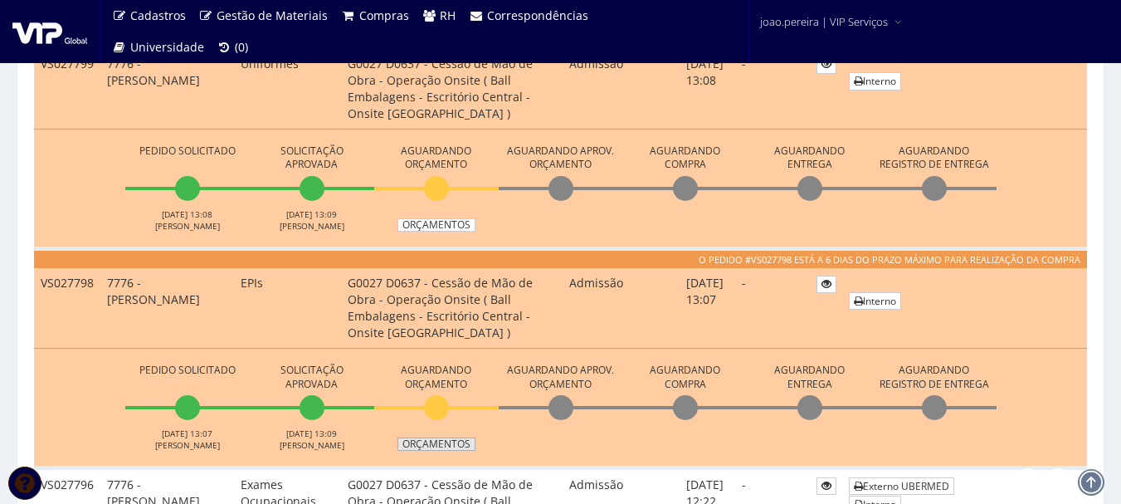
click at [446, 441] on link "Orçamentos" at bounding box center [436, 443] width 78 height 13
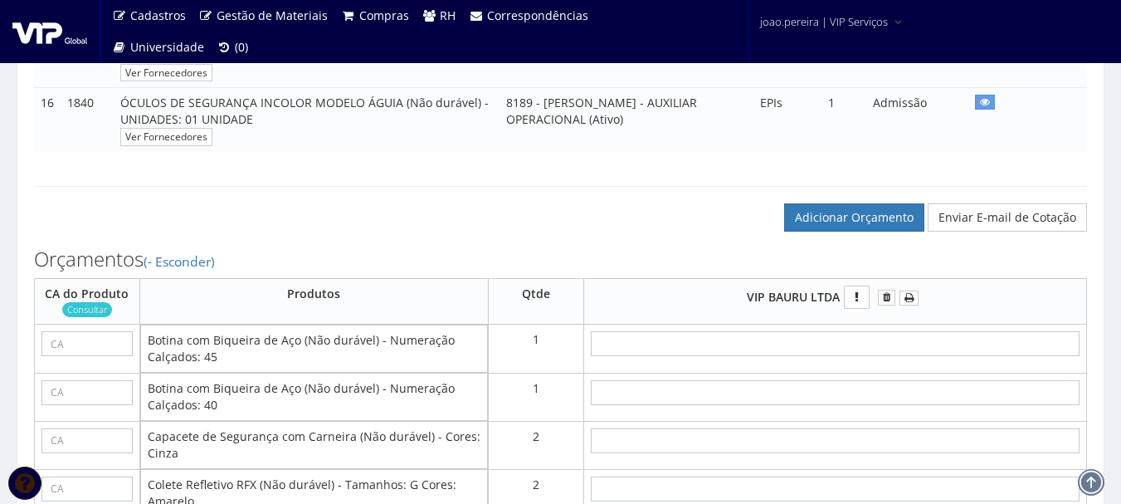
scroll to position [1328, 0]
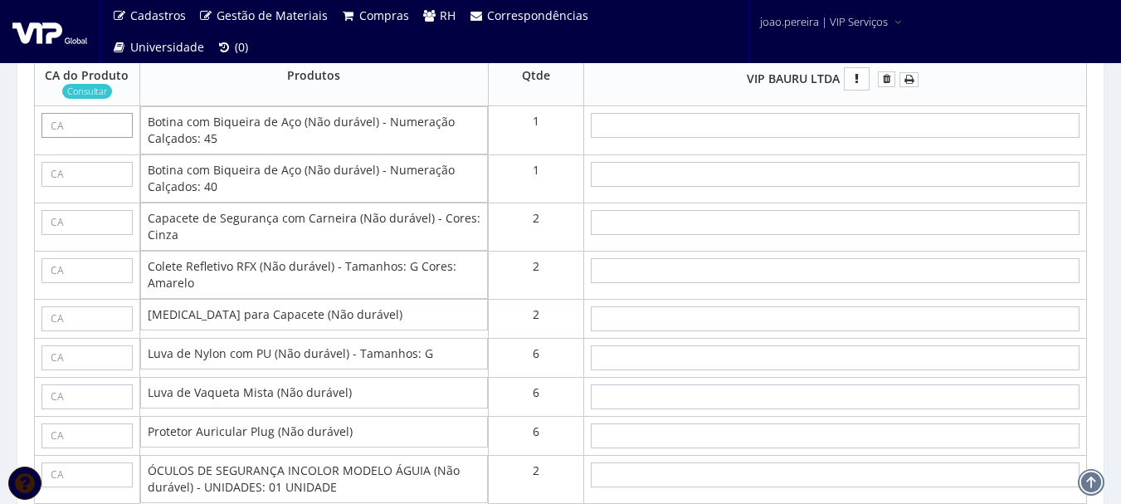
click at [86, 138] on input "text" at bounding box center [86, 125] width 91 height 25
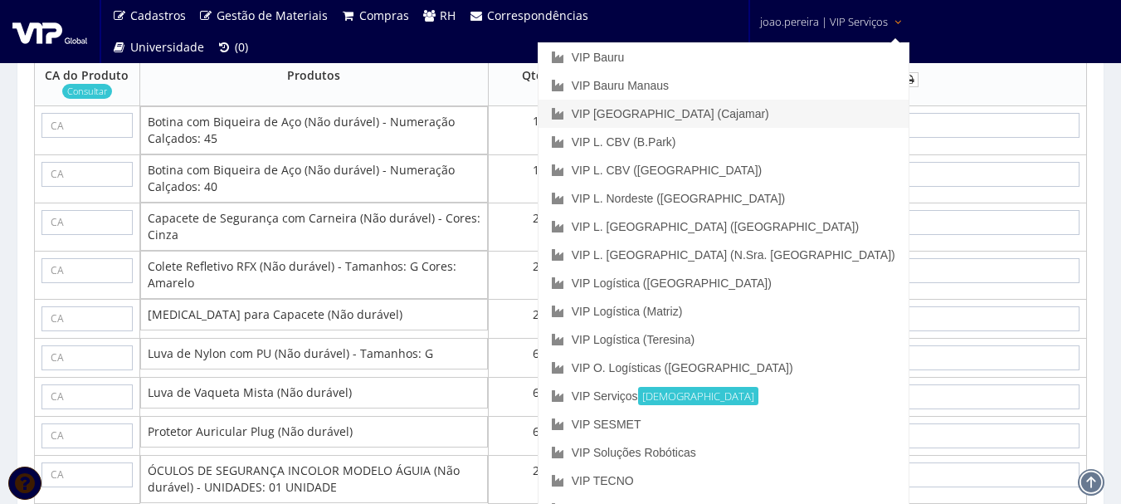
click at [796, 113] on link "VIP [GEOGRAPHIC_DATA] (Cajamar)" at bounding box center [724, 114] width 370 height 28
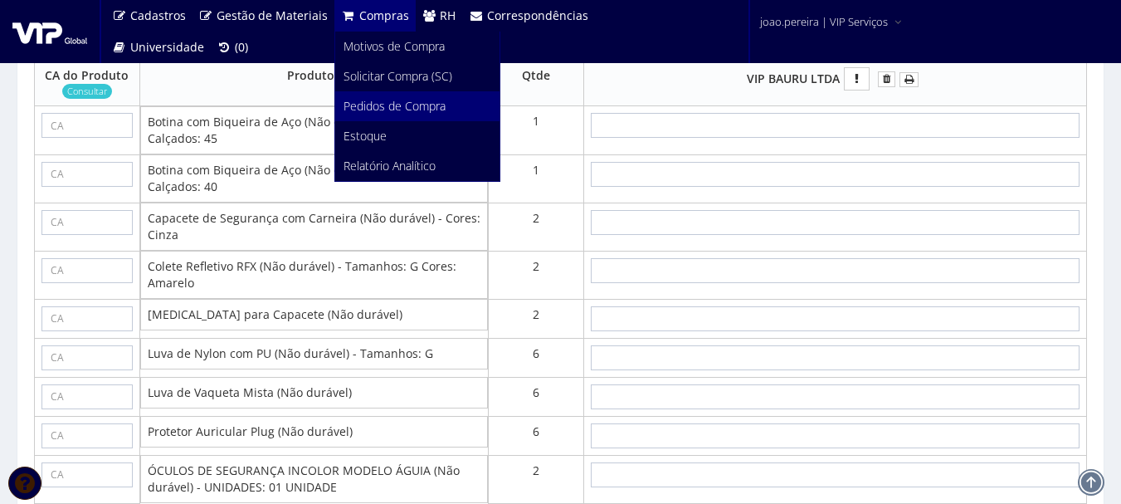
click at [369, 105] on span "Pedidos de Compra" at bounding box center [395, 106] width 102 height 16
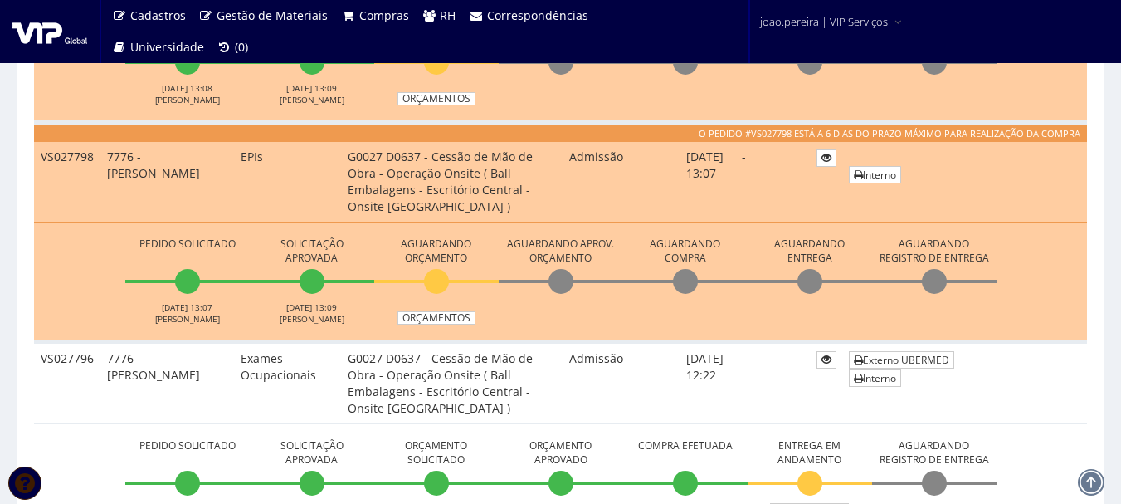
scroll to position [747, 0]
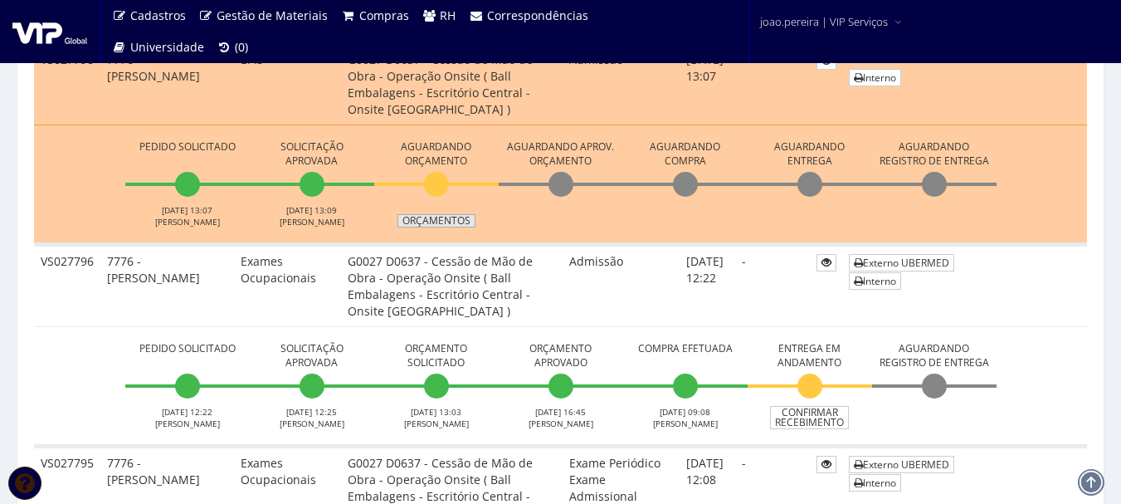
click at [452, 218] on link "Orçamentos" at bounding box center [436, 220] width 78 height 13
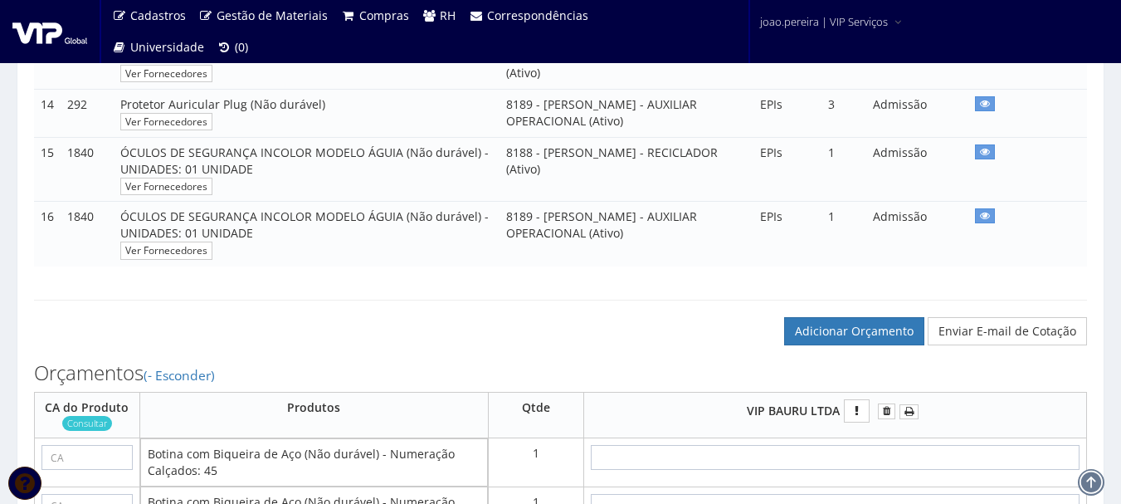
scroll to position [1245, 0]
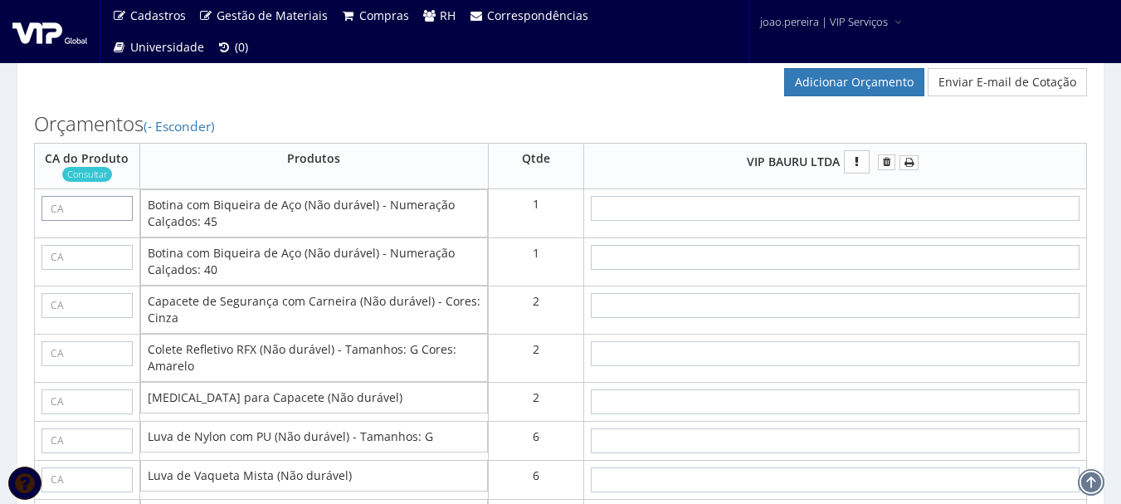
click at [86, 215] on input "text" at bounding box center [86, 208] width 91 height 25
paste input "43339"
type input "43339"
click at [100, 266] on input "text" at bounding box center [86, 257] width 91 height 25
type input "43339"
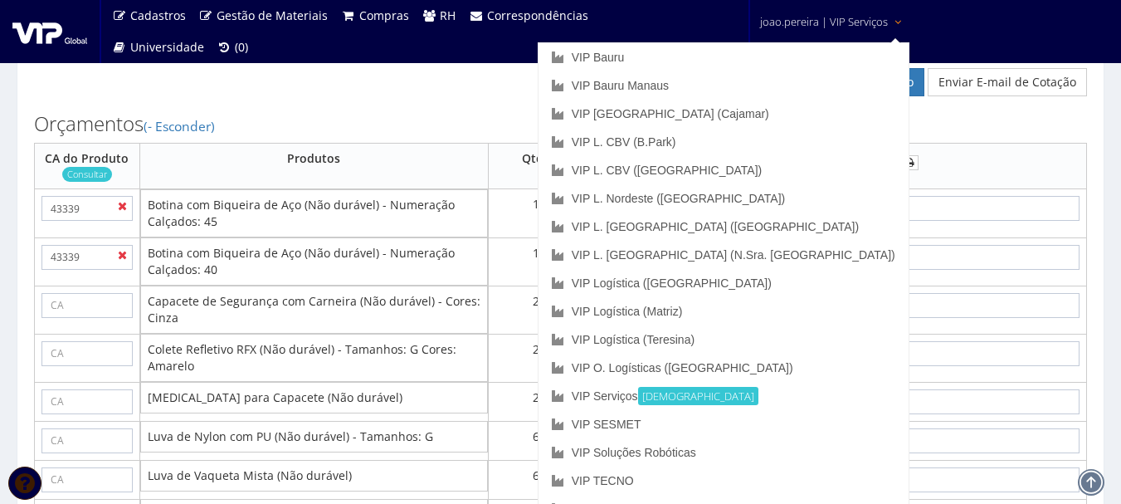
click at [815, 16] on span "joao.pereira | VIP Serviços" at bounding box center [824, 21] width 128 height 17
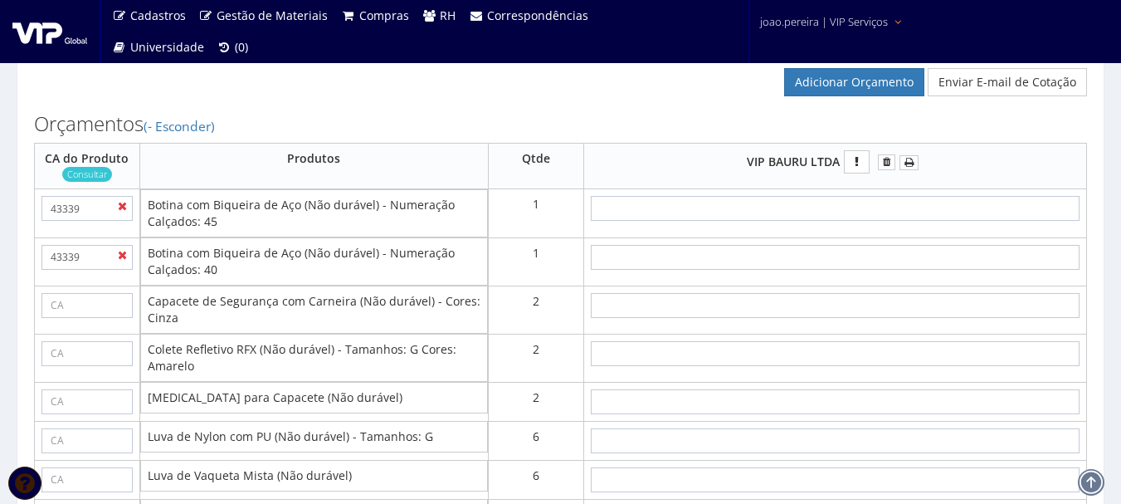
click at [812, 17] on span "joao.pereira | VIP Serviços" at bounding box center [824, 21] width 128 height 17
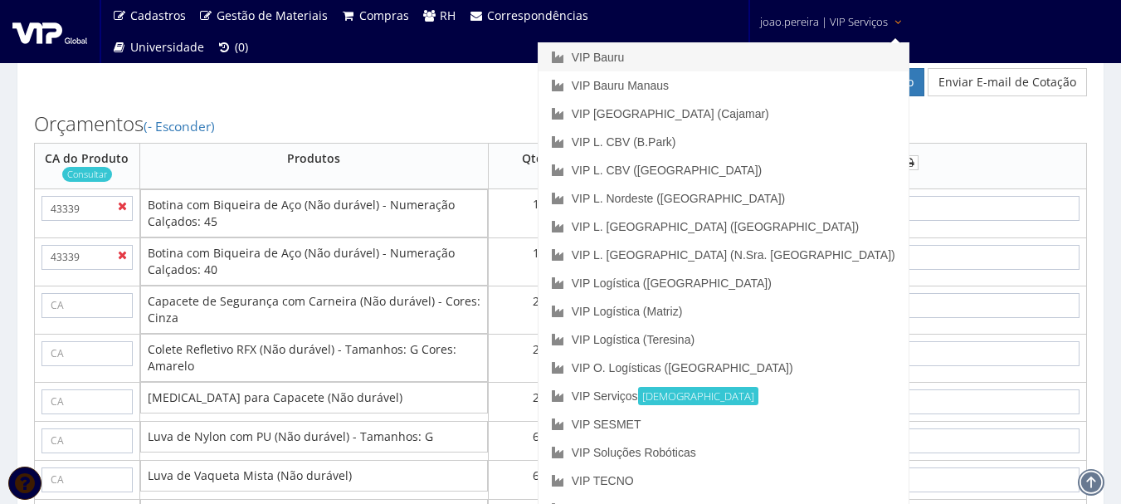
click at [756, 55] on link "VIP Bauru" at bounding box center [724, 57] width 370 height 28
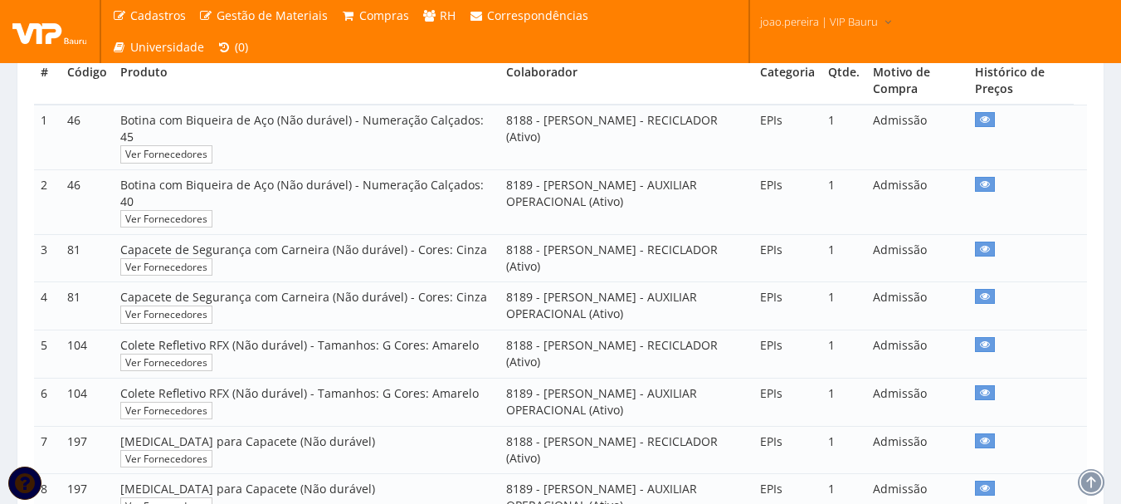
scroll to position [415, 0]
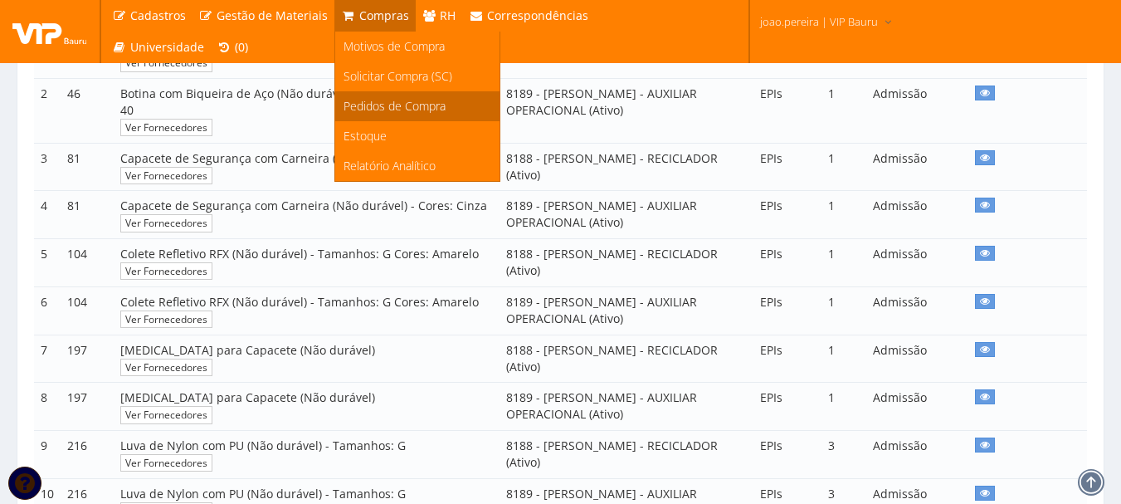
click at [373, 111] on span "Pedidos de Compra" at bounding box center [395, 106] width 102 height 16
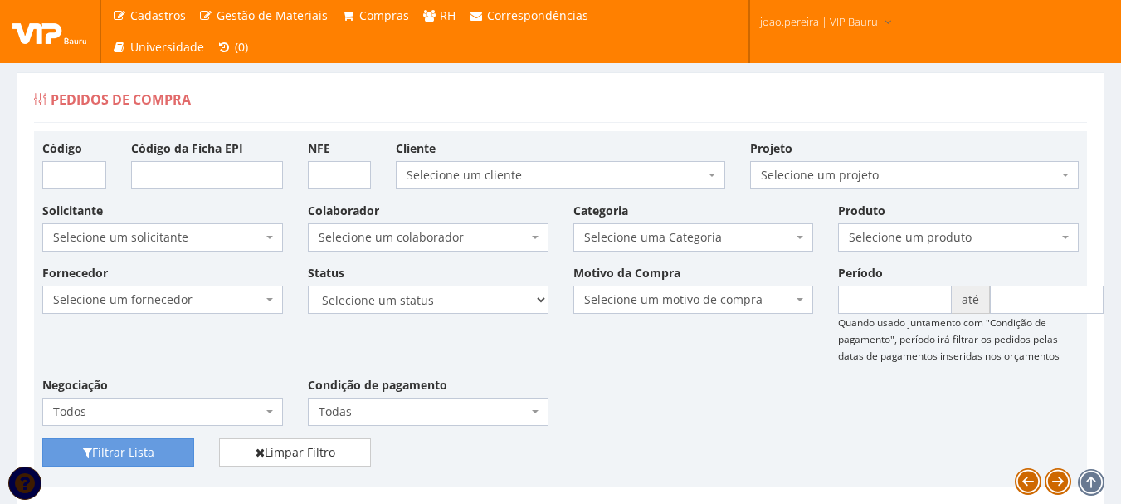
click at [647, 367] on div "Fornecedor Selecione um fornecedor ******** ******** 1000 MARCAS BRASIL 12.203.…" at bounding box center [560, 351] width 1061 height 174
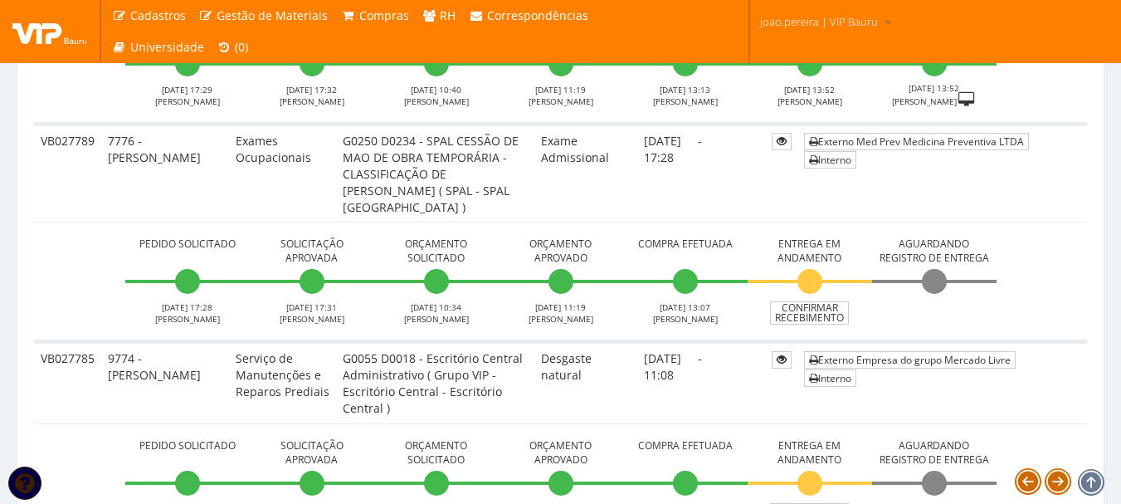
scroll to position [1817, 0]
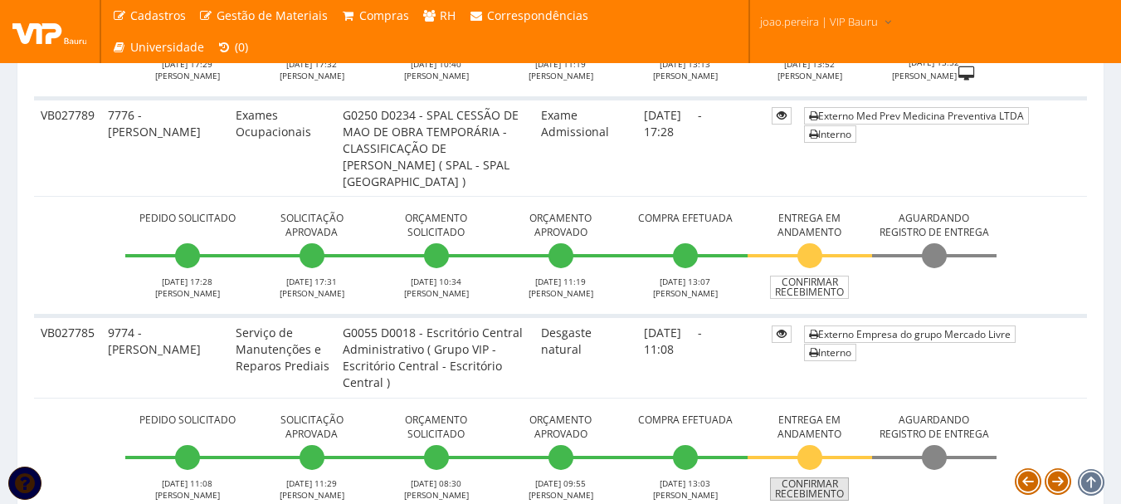
click at [826, 492] on link "Confirmar Recebimento" at bounding box center [809, 488] width 79 height 23
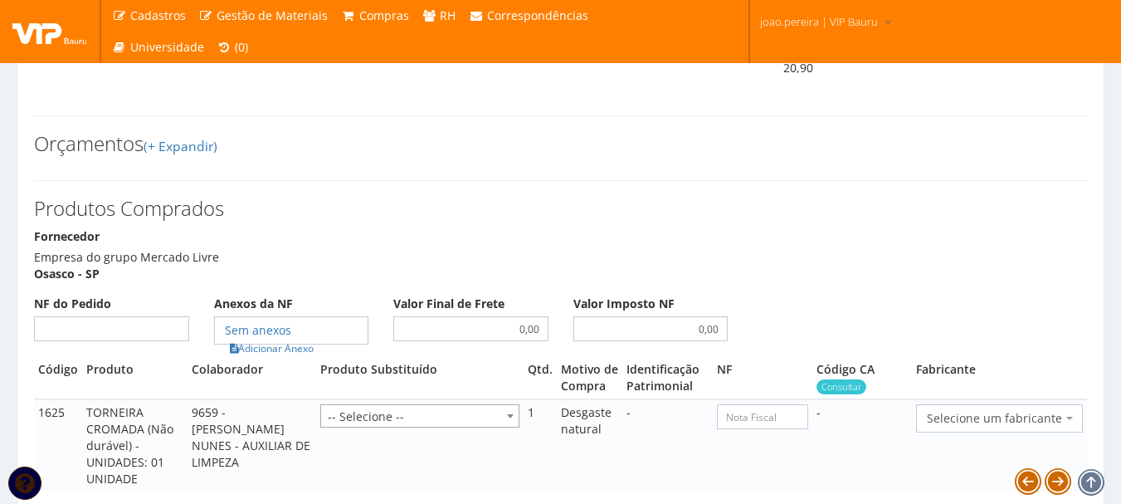
scroll to position [664, 0]
click at [156, 340] on input "NF do Pedido" at bounding box center [111, 327] width 155 height 25
type input "00"
click at [285, 356] on link "Adicionar Anexo" at bounding box center [272, 347] width 94 height 17
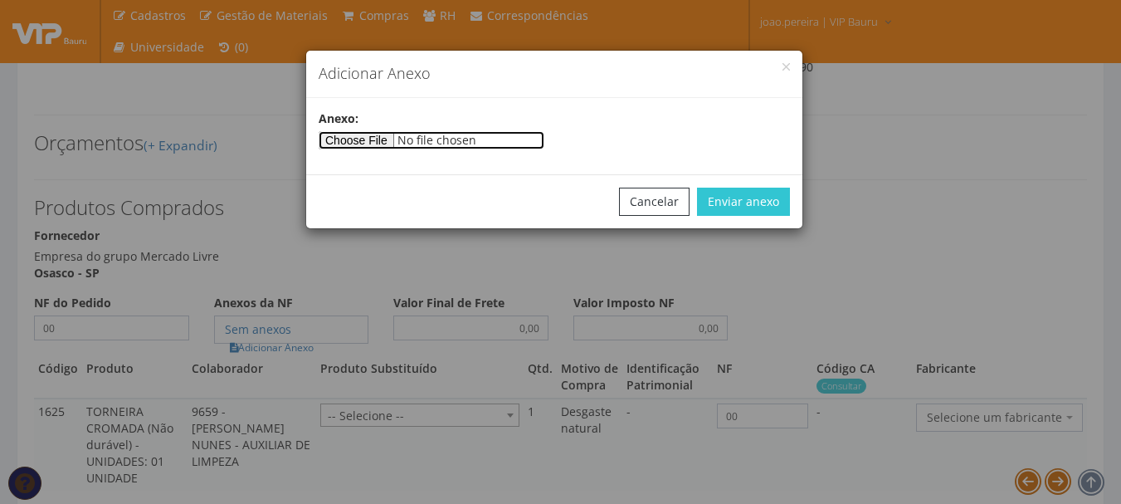
click at [367, 135] on input"] "file" at bounding box center [432, 140] width 226 height 18
type input"] "C:\fakepath\PEDIDOS SEM NOTA FISCAL.docx"
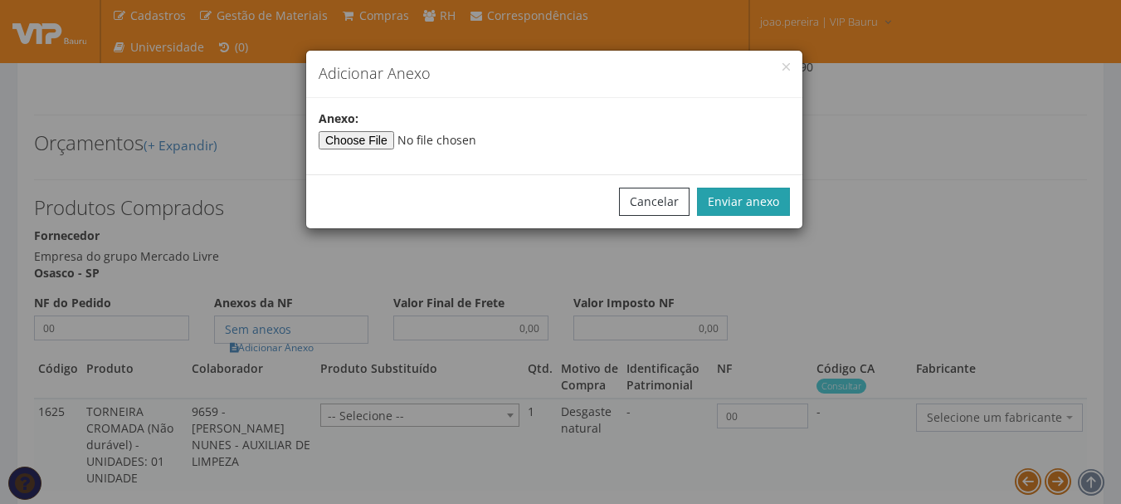
click at [740, 207] on button "Enviar anexo" at bounding box center [743, 202] width 93 height 28
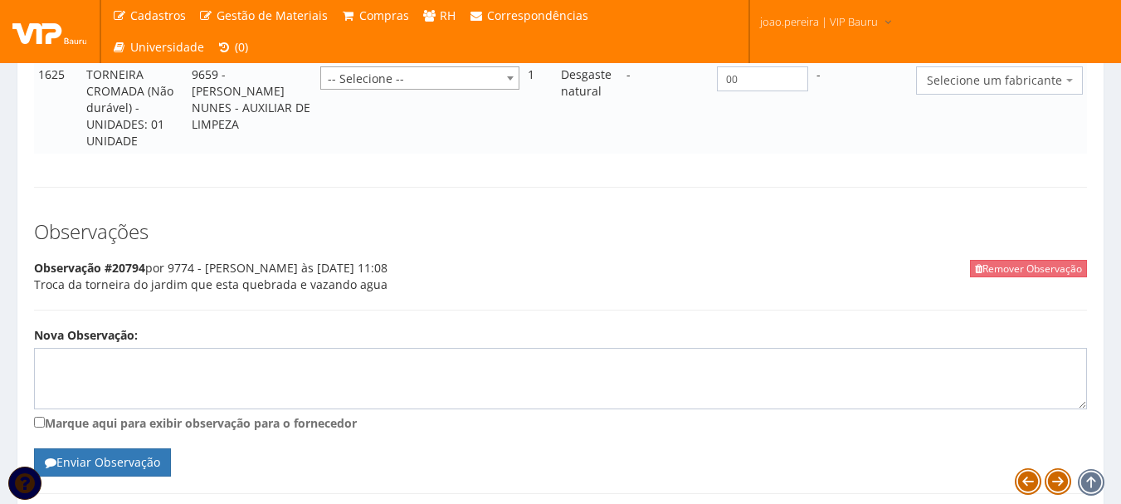
scroll to position [1134, 0]
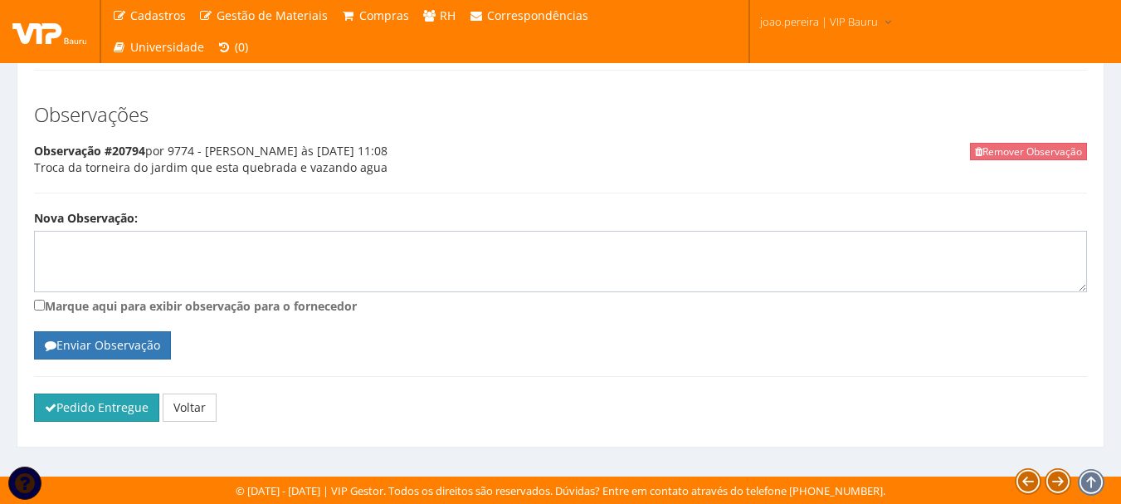
click at [80, 412] on button "Pedido Entregue" at bounding box center [96, 407] width 125 height 28
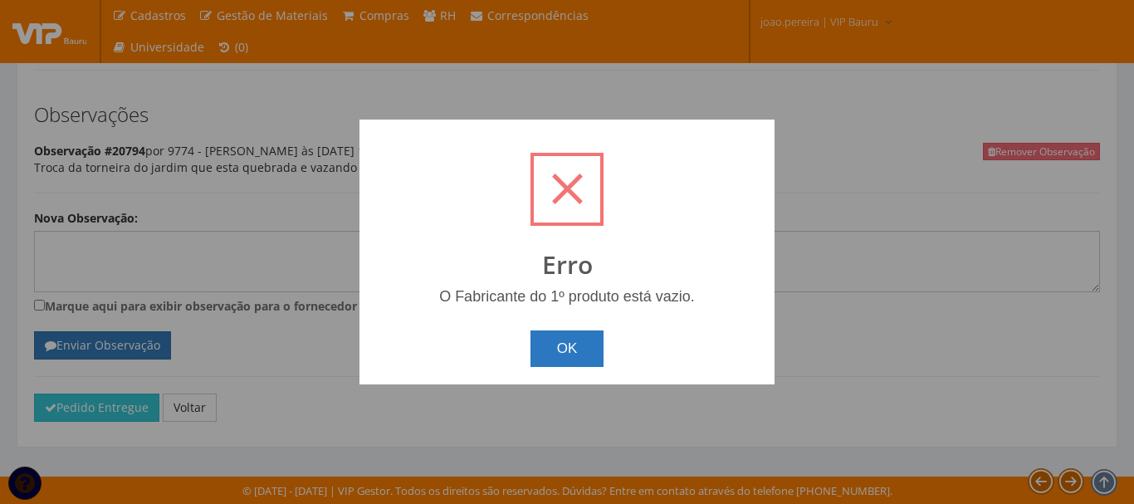
click at [578, 338] on button "OK" at bounding box center [567, 348] width 74 height 37
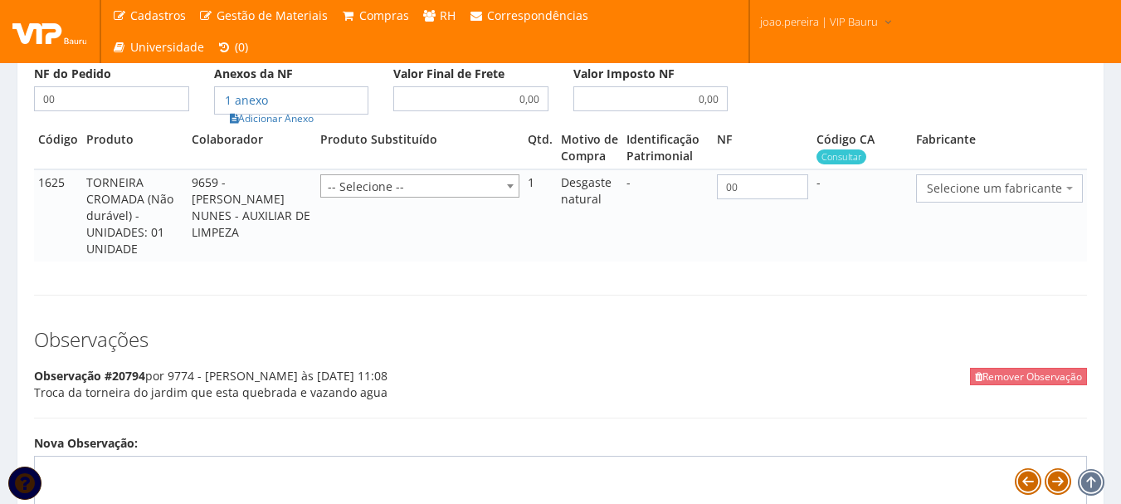
scroll to position [885, 0]
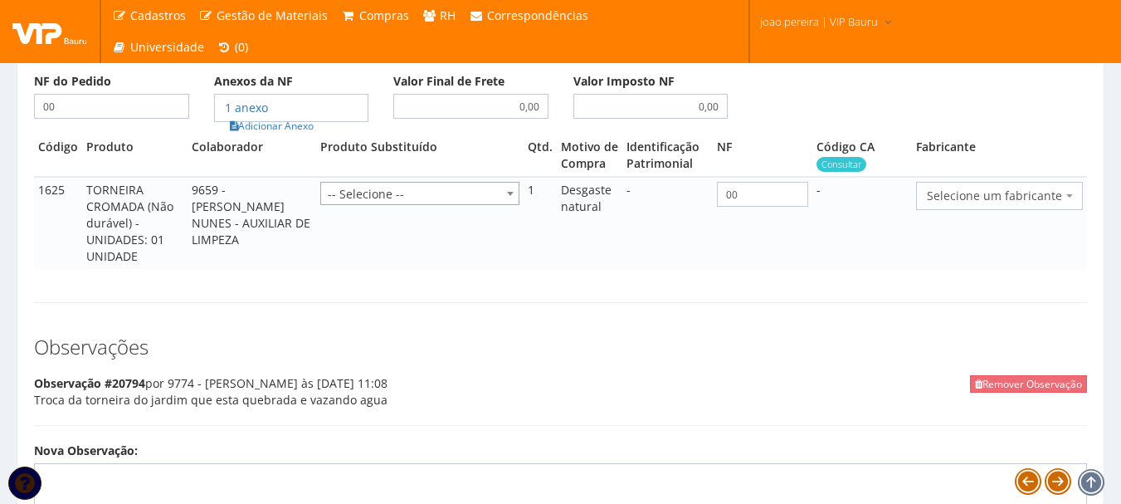
click at [1000, 204] on span "Selecione um fabricante" at bounding box center [994, 196] width 135 height 17
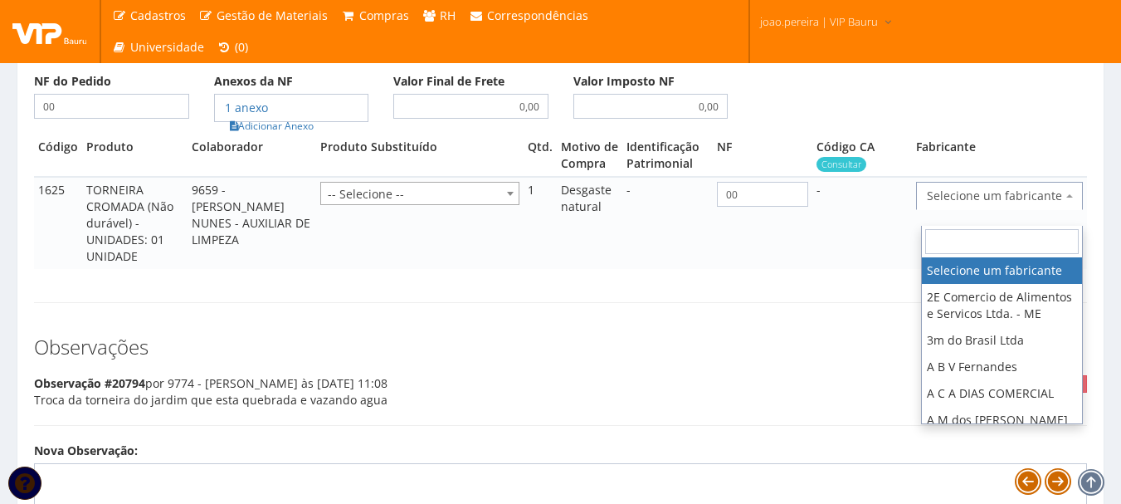
click at [972, 236] on input "search" at bounding box center [1002, 241] width 154 height 25
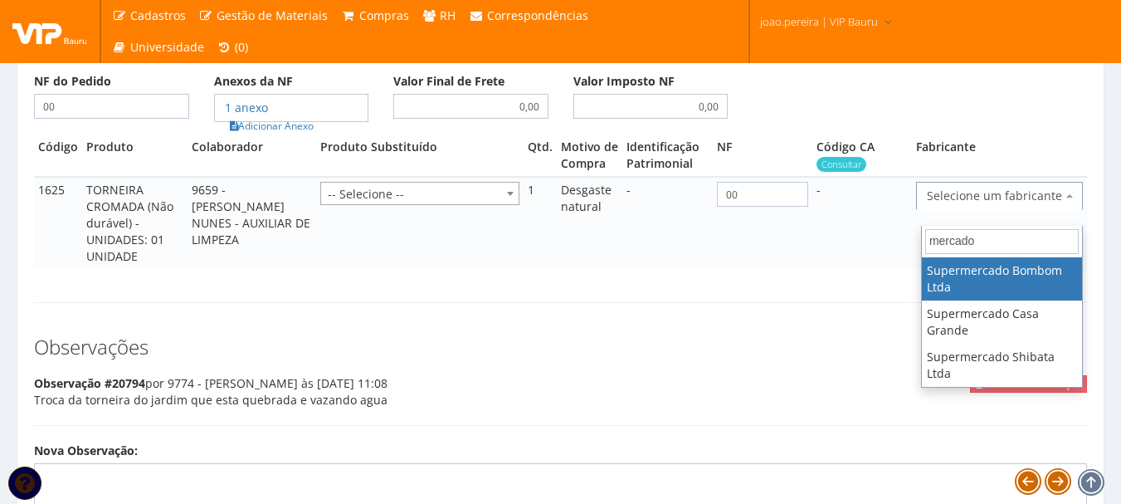
type input "mercado l"
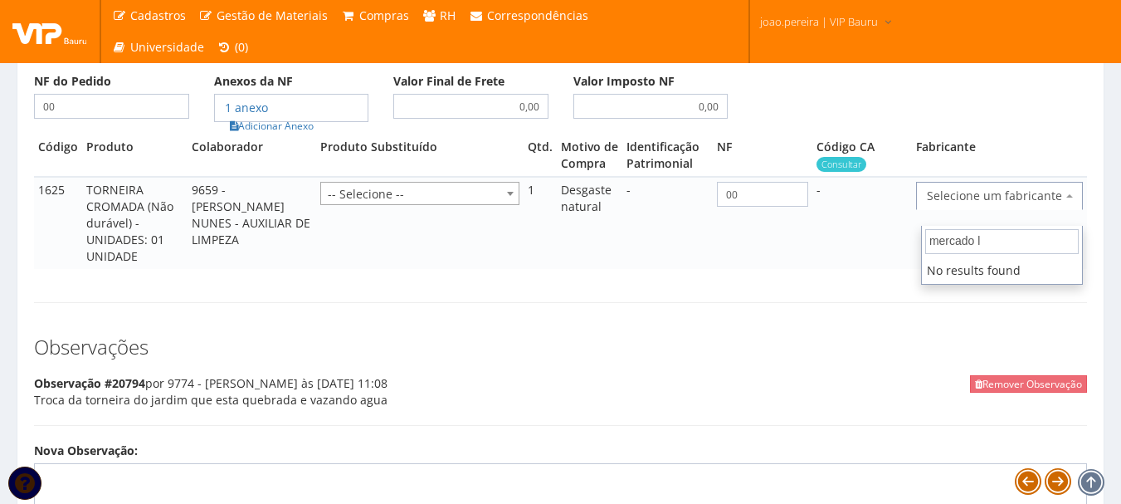
drag, startPoint x: 855, startPoint y: 245, endPoint x: 729, endPoint y: 231, distance: 126.9
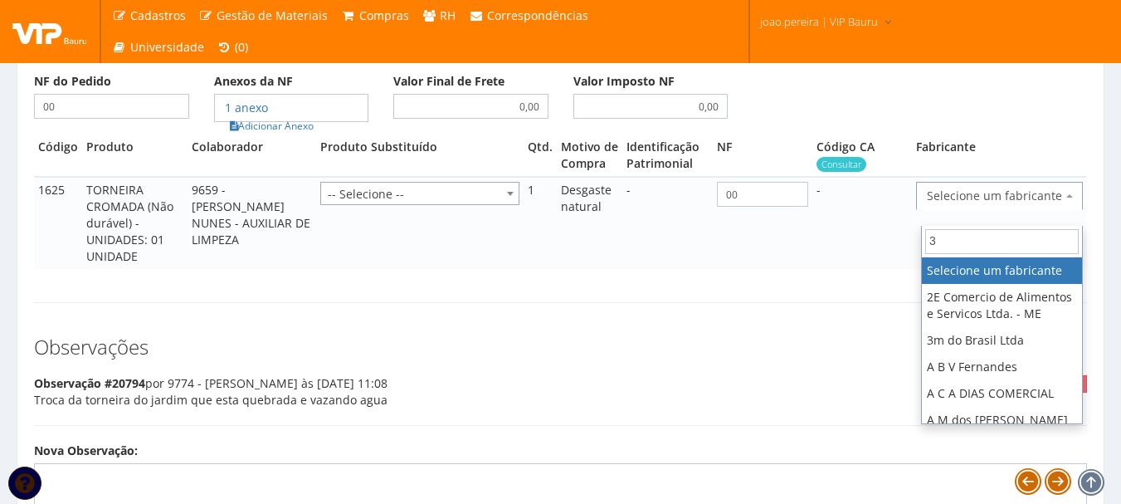
type input "3m"
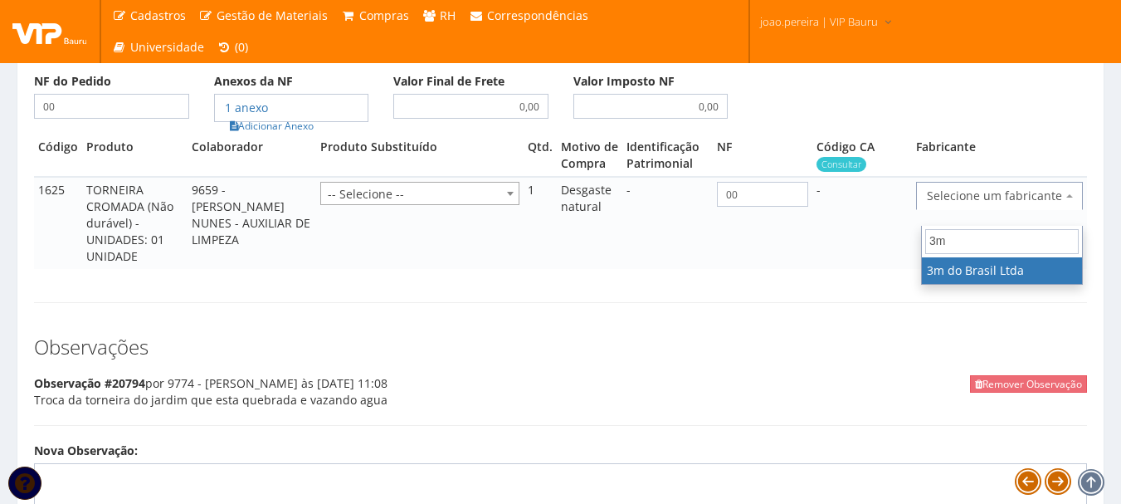
select select "19"
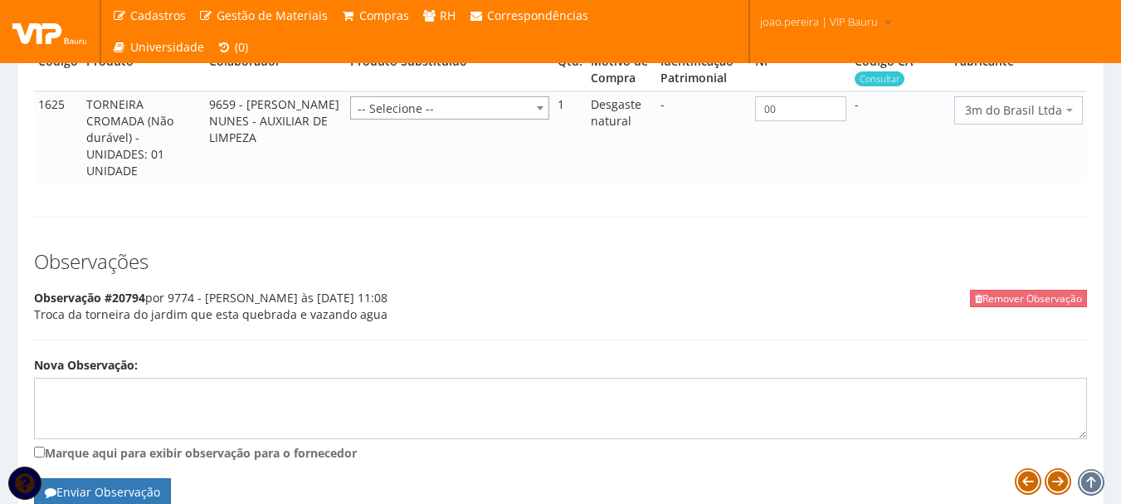
scroll to position [1118, 0]
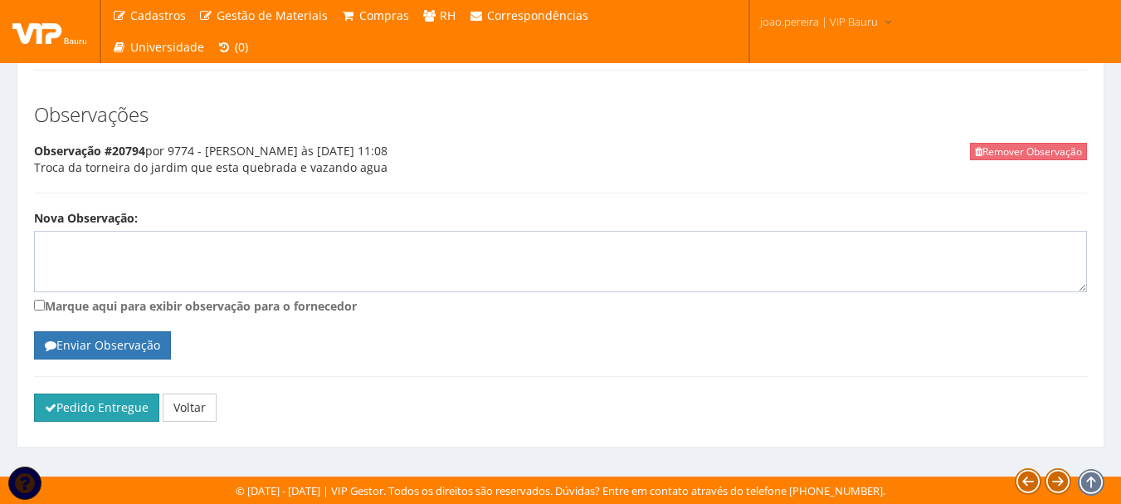
click at [85, 413] on button "Pedido Entregue" at bounding box center [96, 407] width 125 height 28
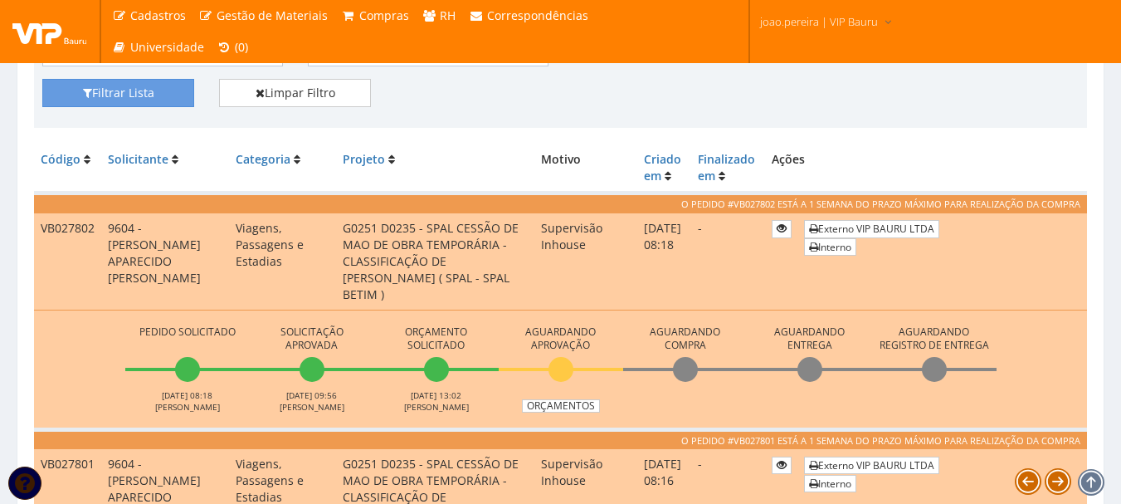
scroll to position [415, 0]
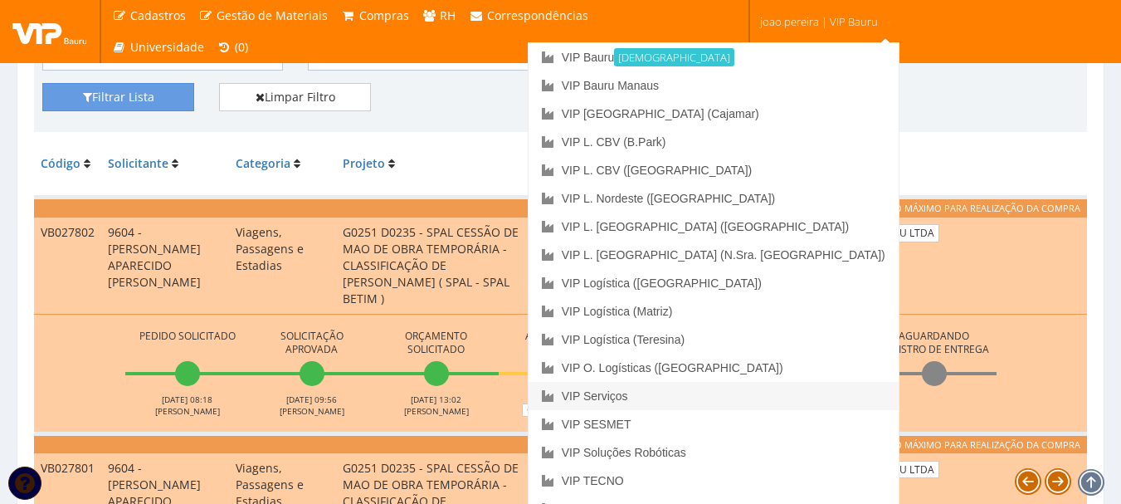
click at [734, 397] on link "VIP Serviços" at bounding box center [714, 396] width 370 height 28
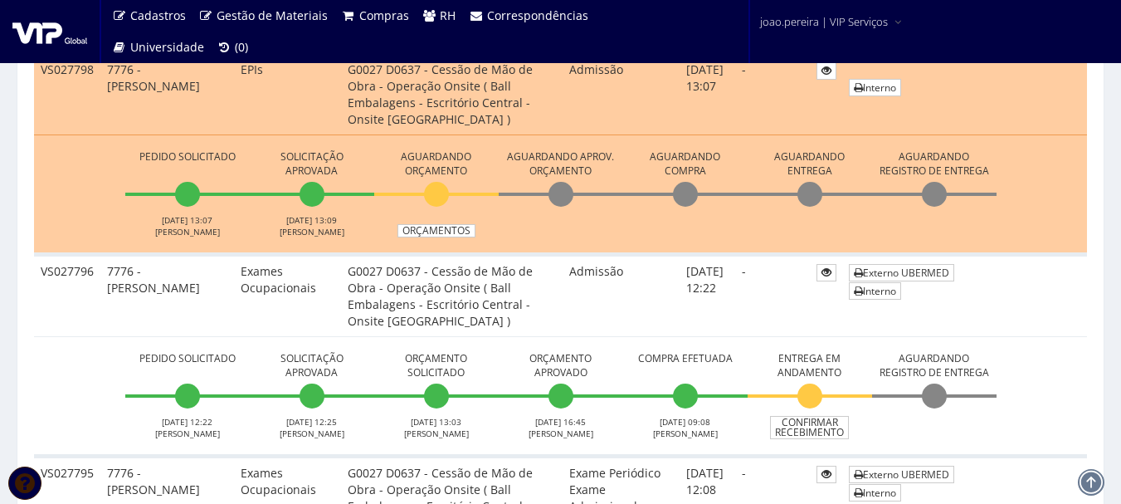
scroll to position [747, 0]
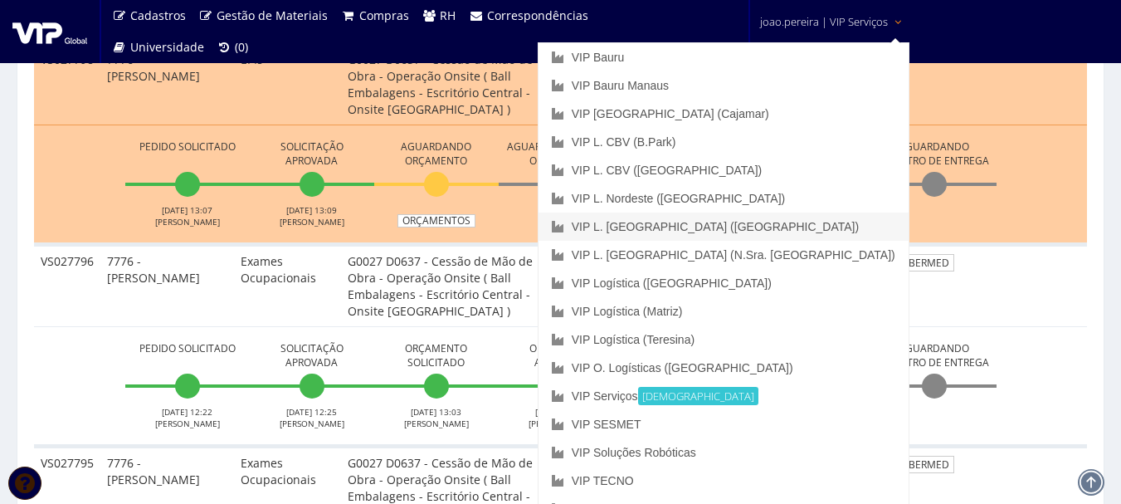
click at [780, 230] on link "VIP L. [GEOGRAPHIC_DATA] ([GEOGRAPHIC_DATA])" at bounding box center [724, 226] width 370 height 28
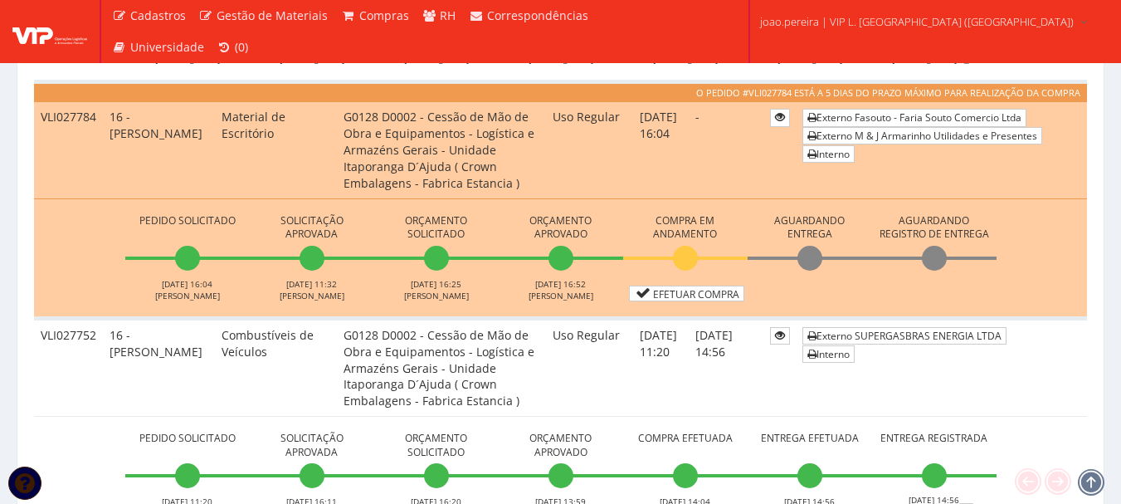
scroll to position [664, 0]
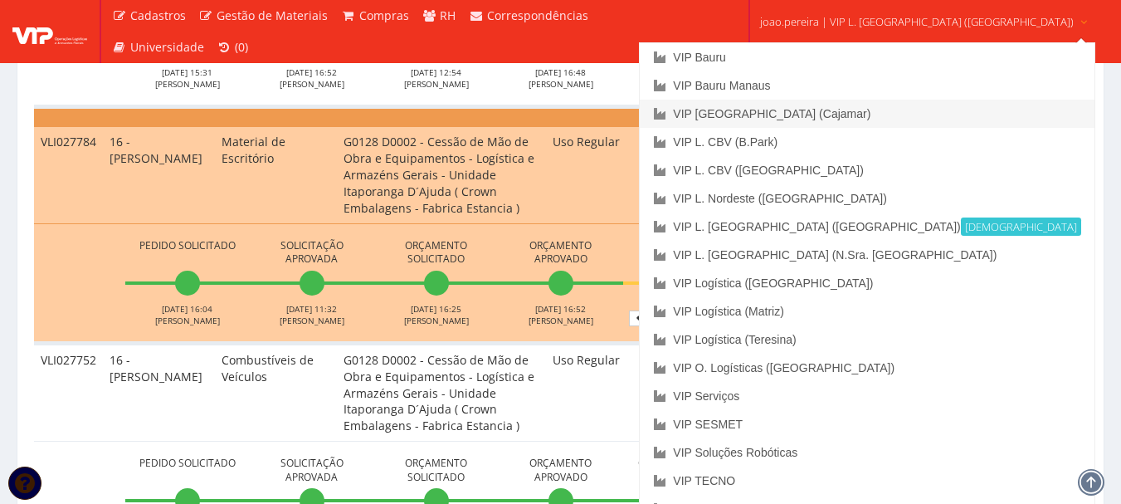
click at [816, 112] on link "VIP [GEOGRAPHIC_DATA] (Cajamar)" at bounding box center [867, 114] width 454 height 28
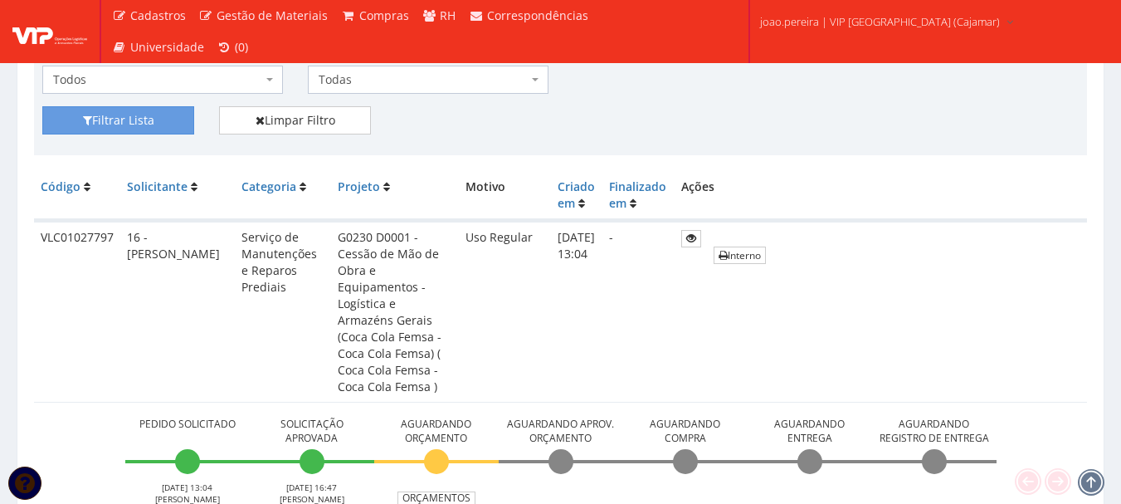
scroll to position [83, 0]
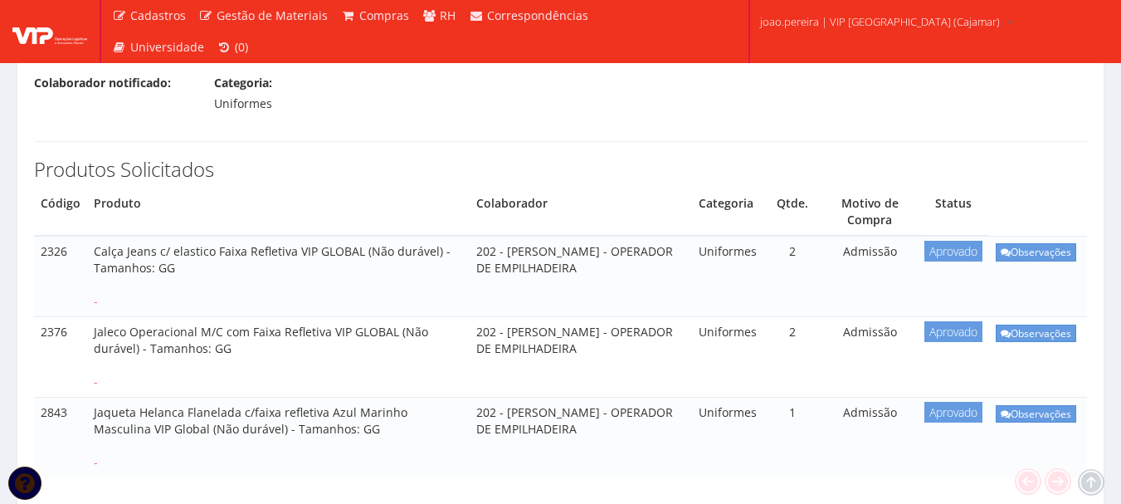
scroll to position [249, 0]
